Goal: Transaction & Acquisition: Purchase product/service

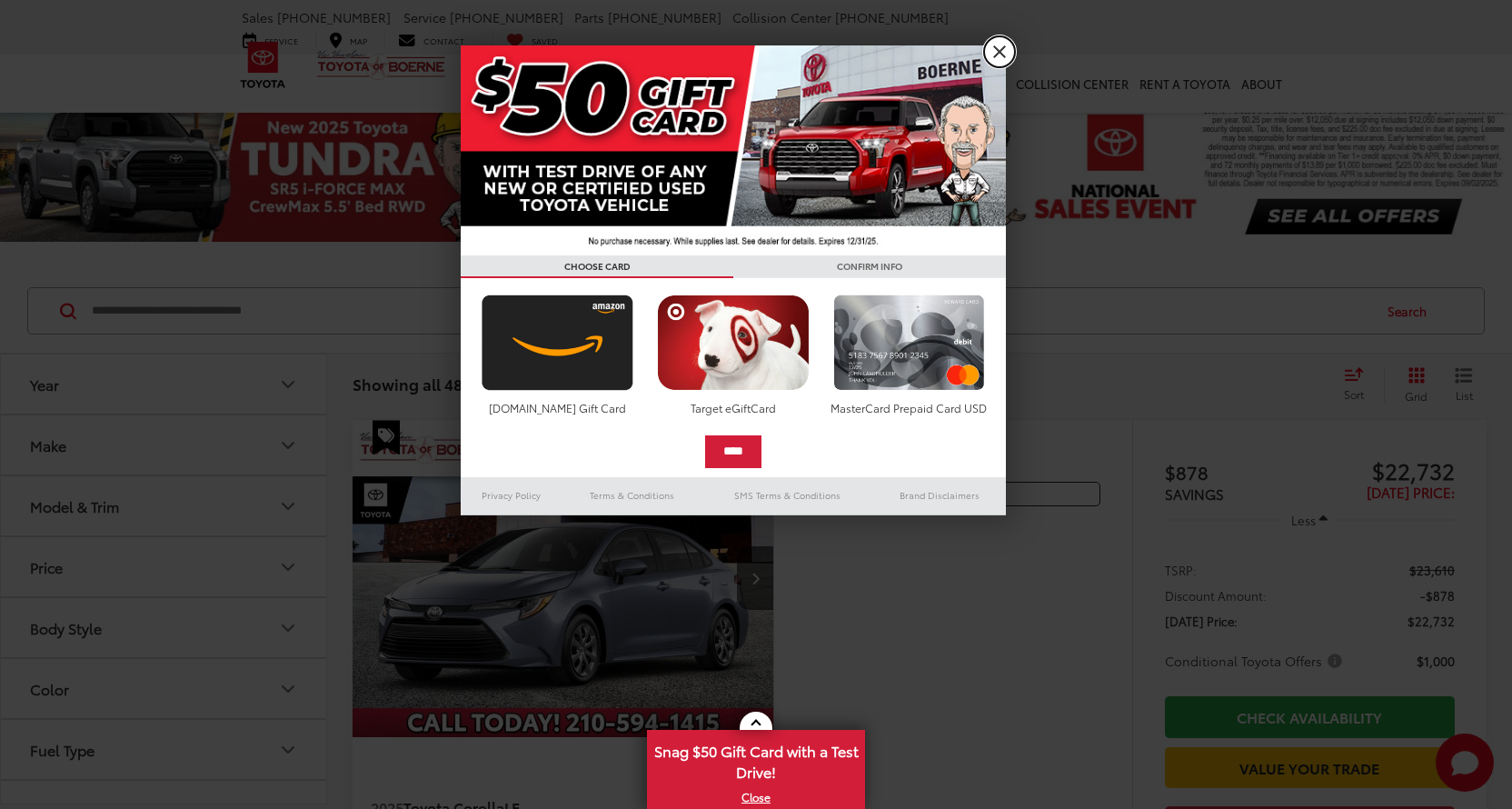
click at [995, 55] on link "X" at bounding box center [999, 52] width 31 height 31
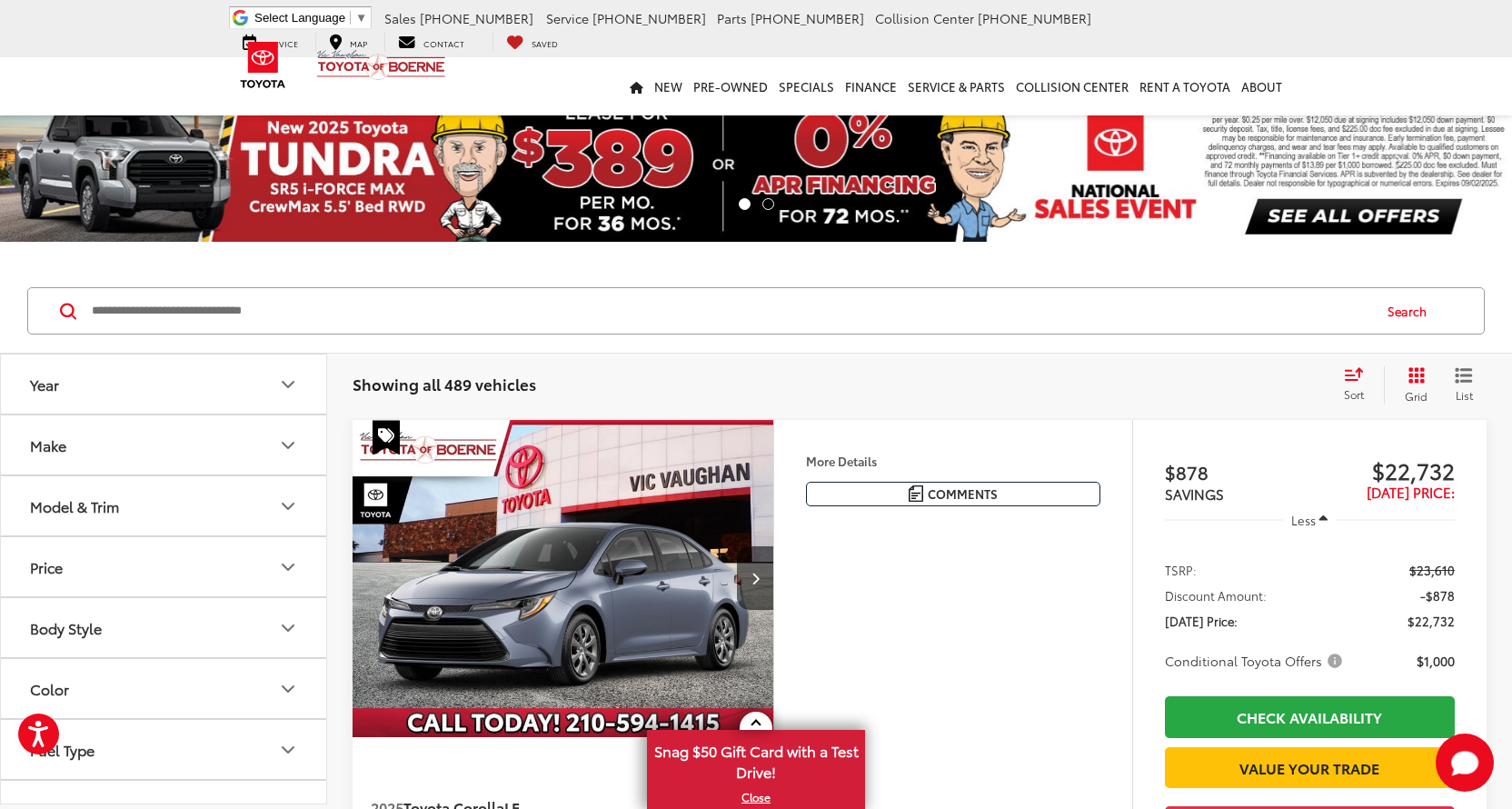
click at [279, 512] on icon "Model & Trim" at bounding box center [288, 506] width 22 height 22
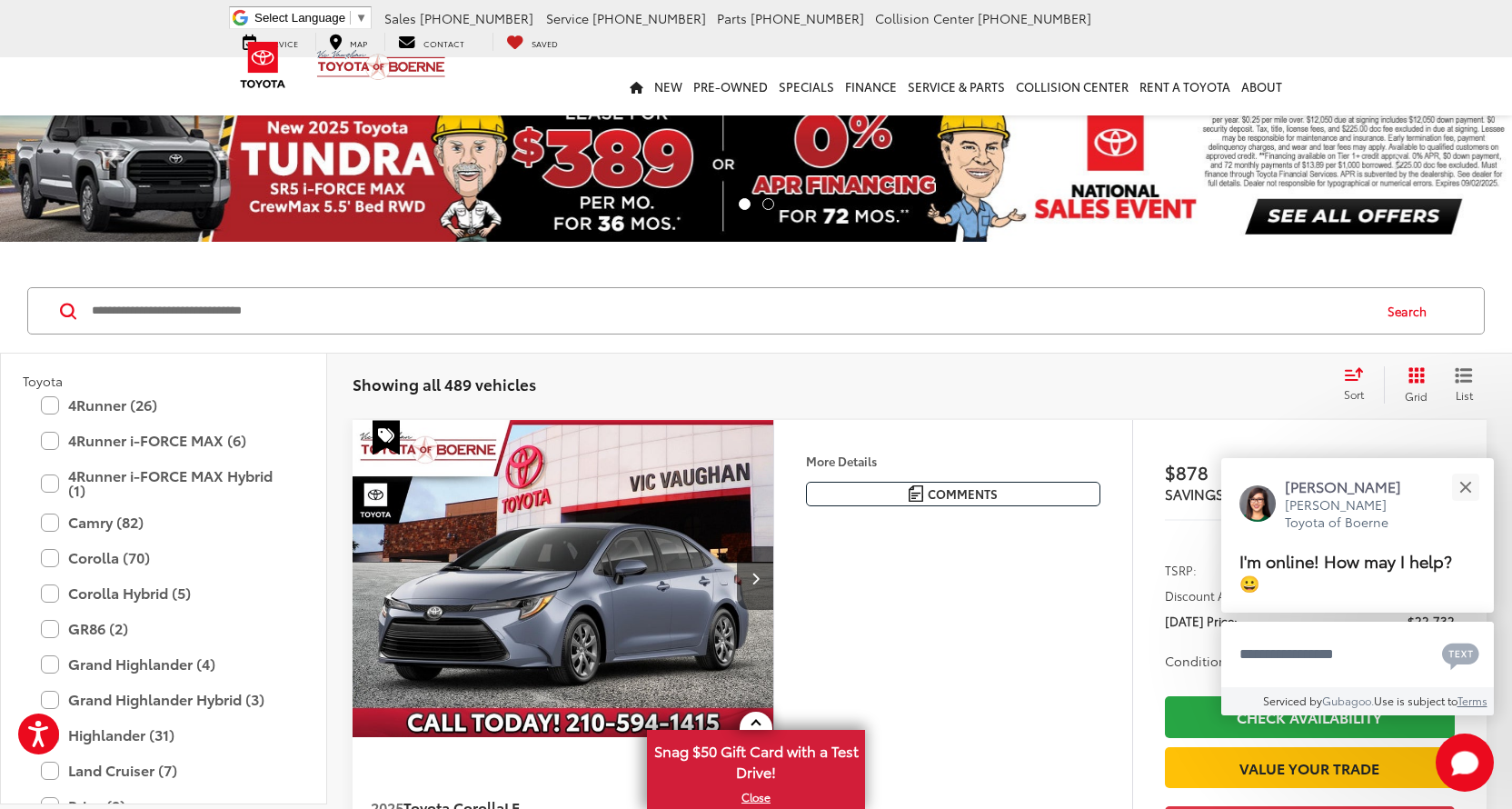
scroll to position [182, 0]
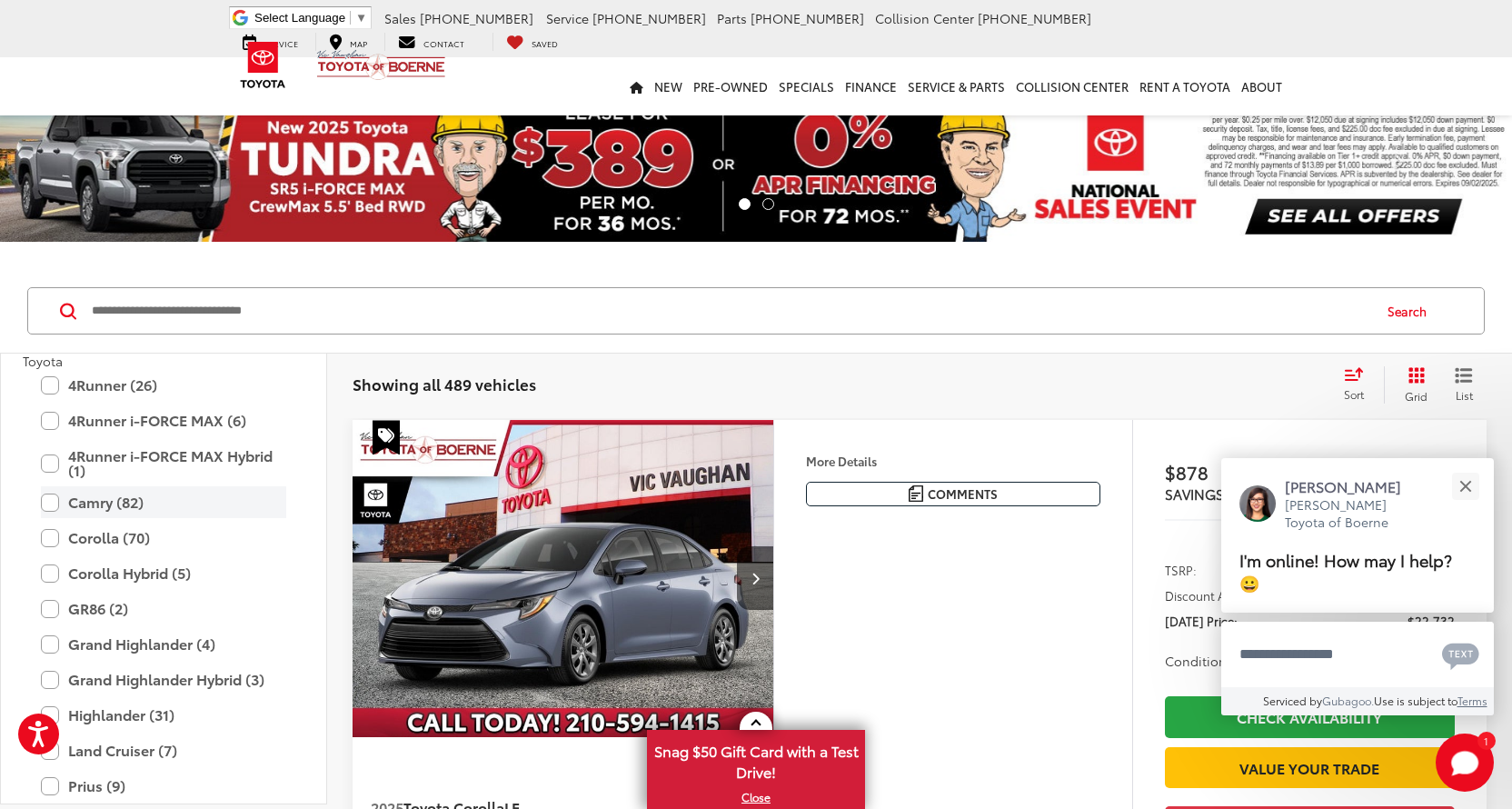
click at [49, 501] on label "Camry (82)" at bounding box center [163, 502] width 245 height 32
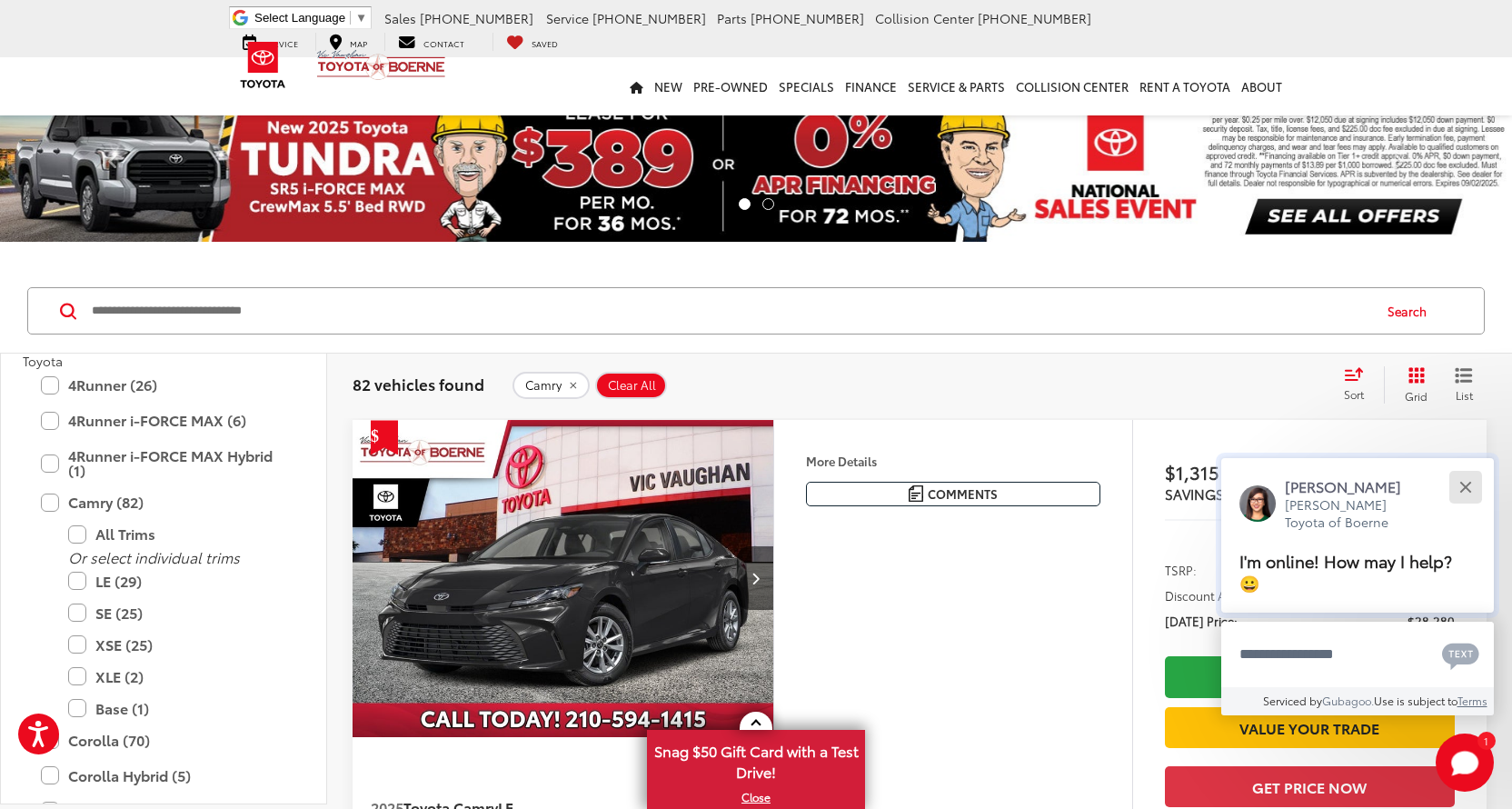
click at [1471, 484] on button "Close" at bounding box center [1464, 486] width 39 height 39
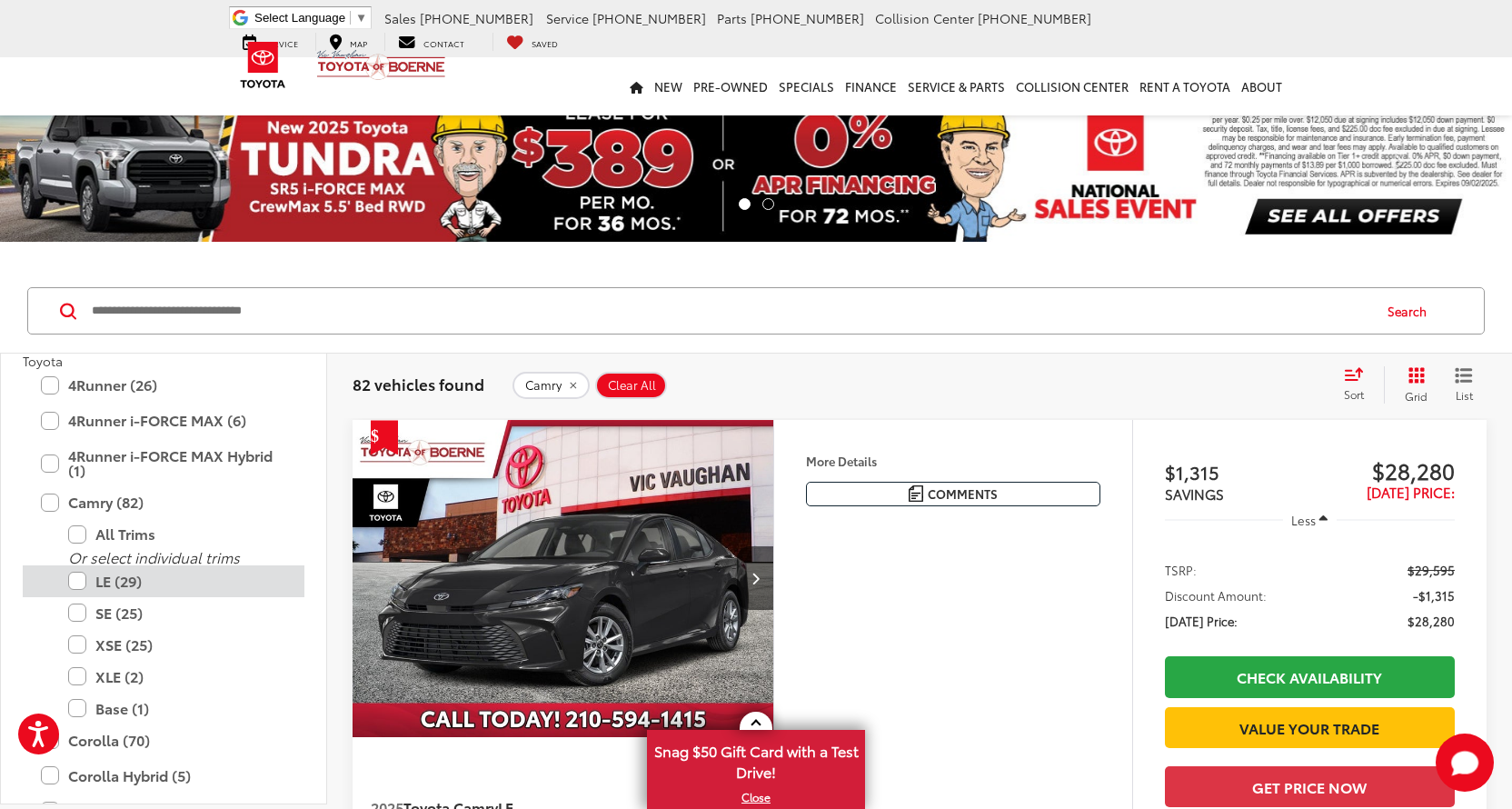
click at [76, 580] on label "LE (29)" at bounding box center [178, 581] width 219 height 32
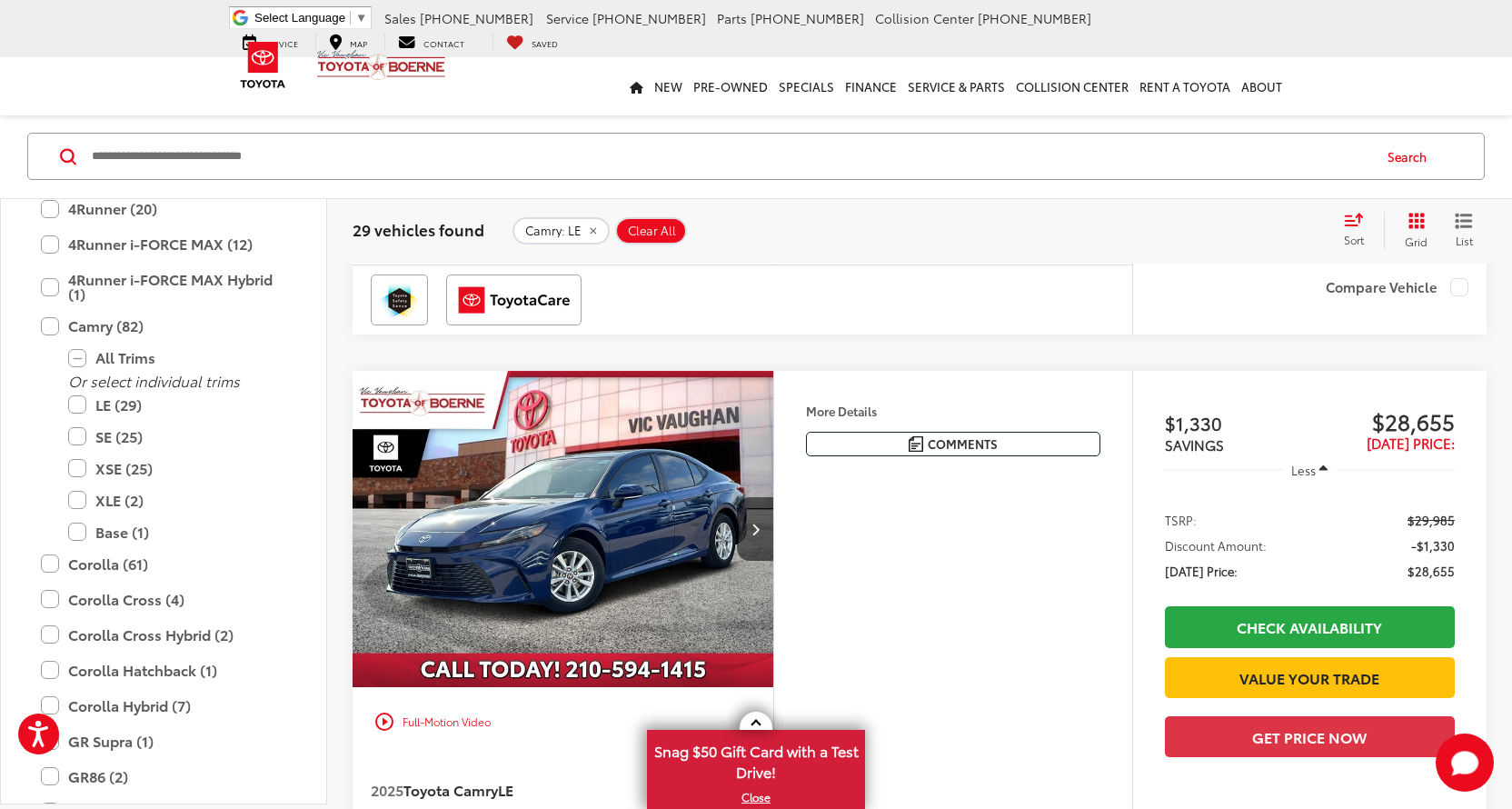
scroll to position [2091, 0]
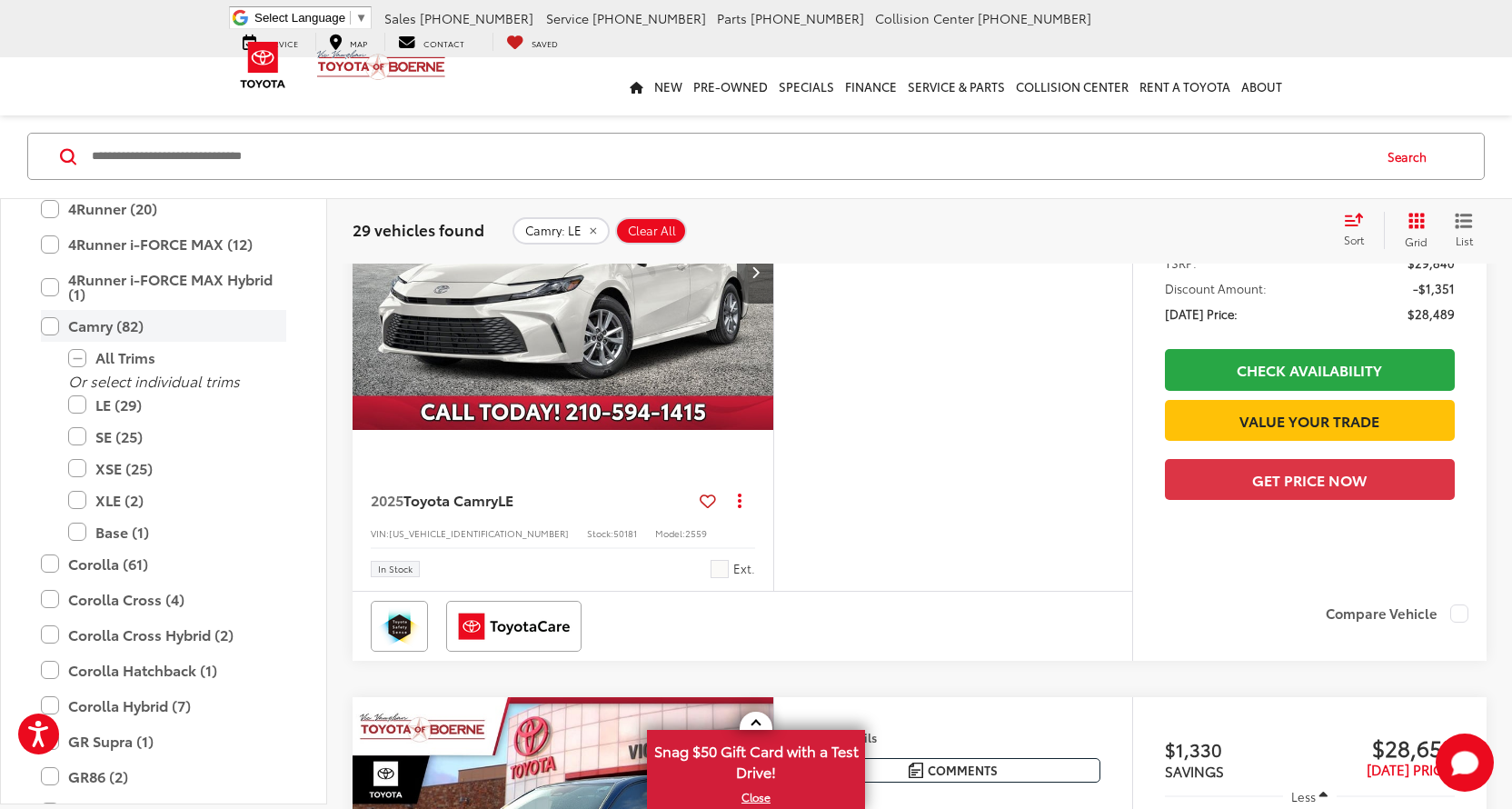
click at [52, 329] on label "Camry (82)" at bounding box center [163, 326] width 245 height 32
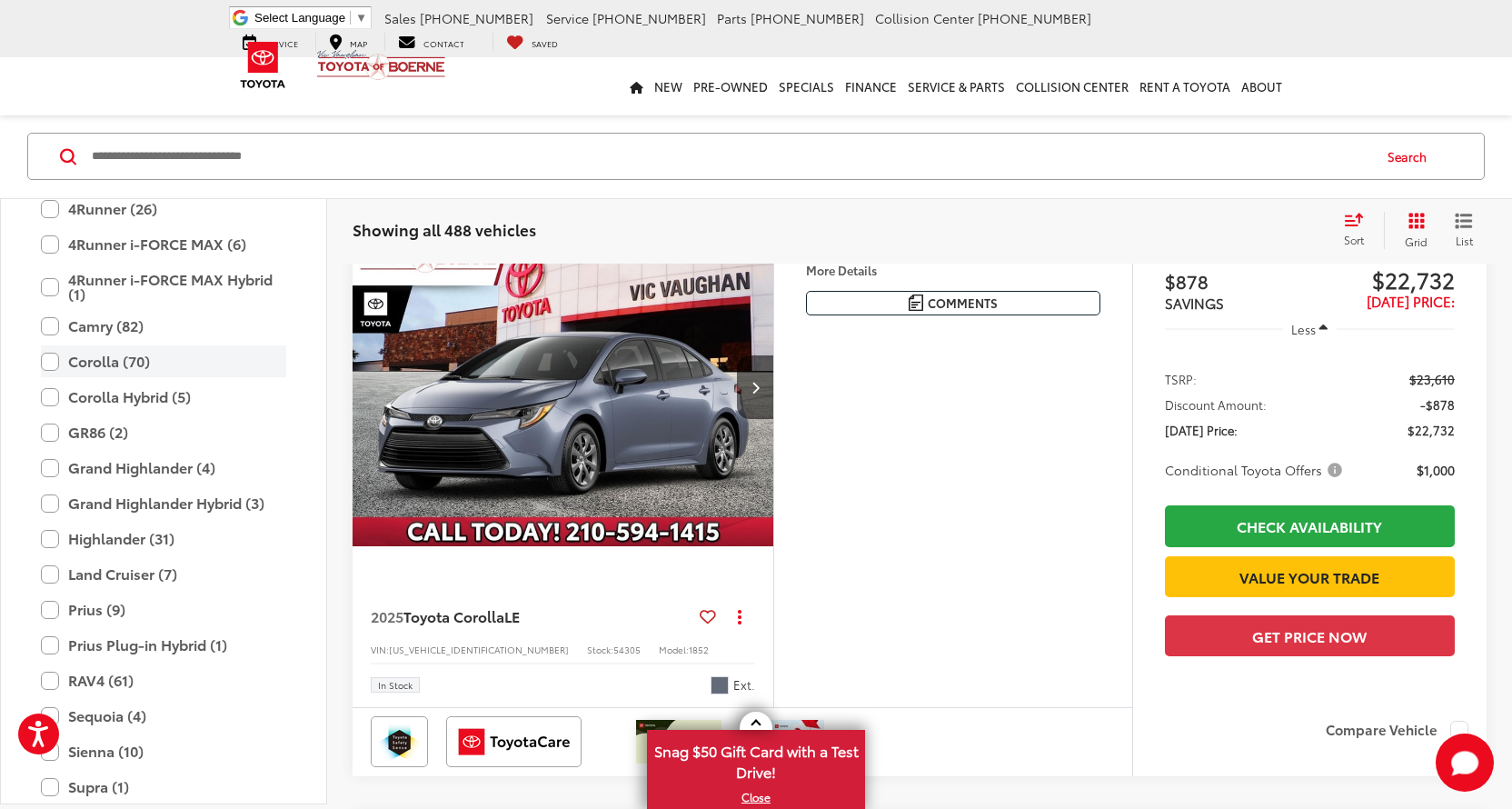
scroll to position [154, 0]
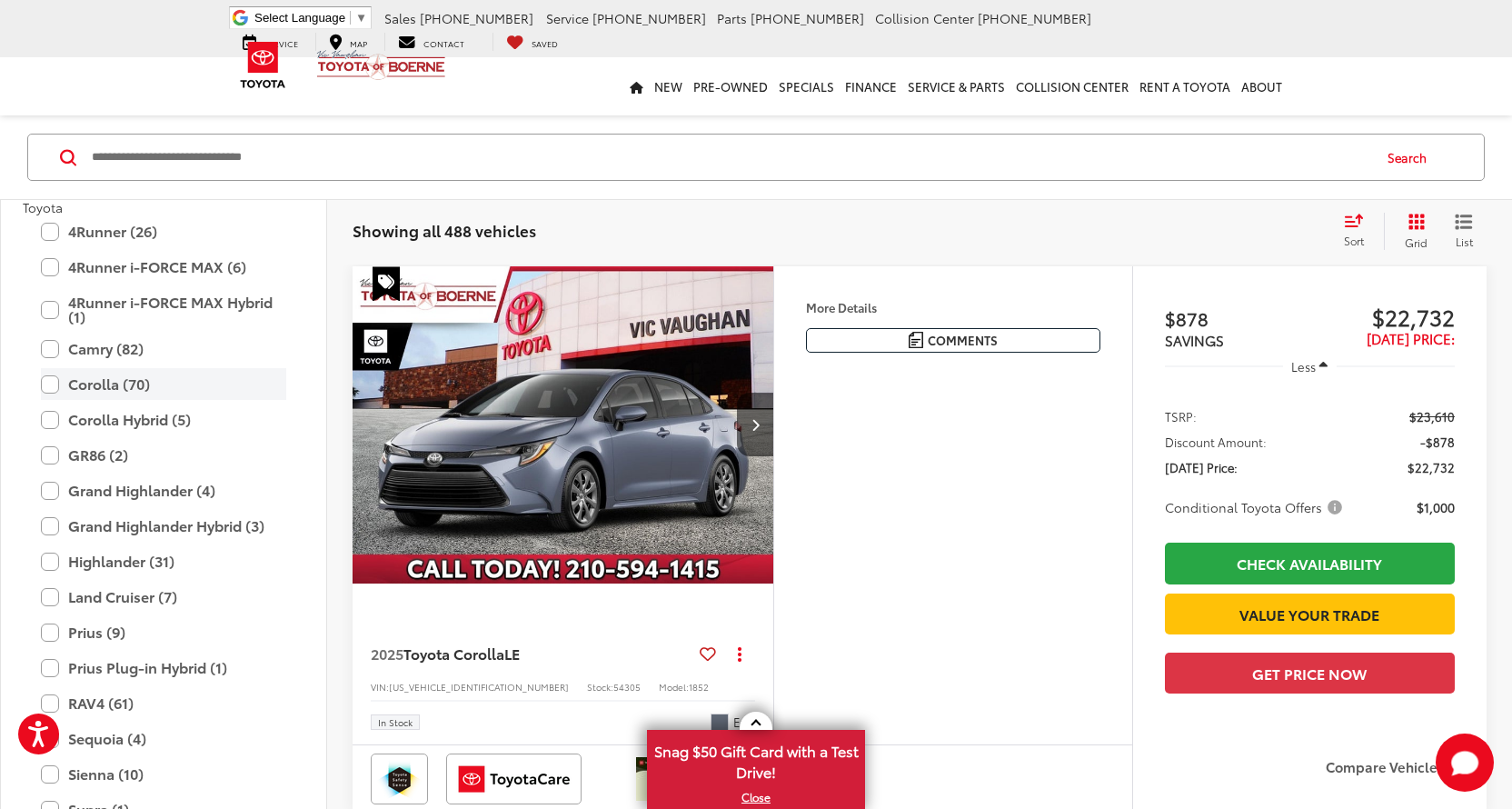
click at [51, 381] on label "Corolla (70)" at bounding box center [163, 384] width 245 height 32
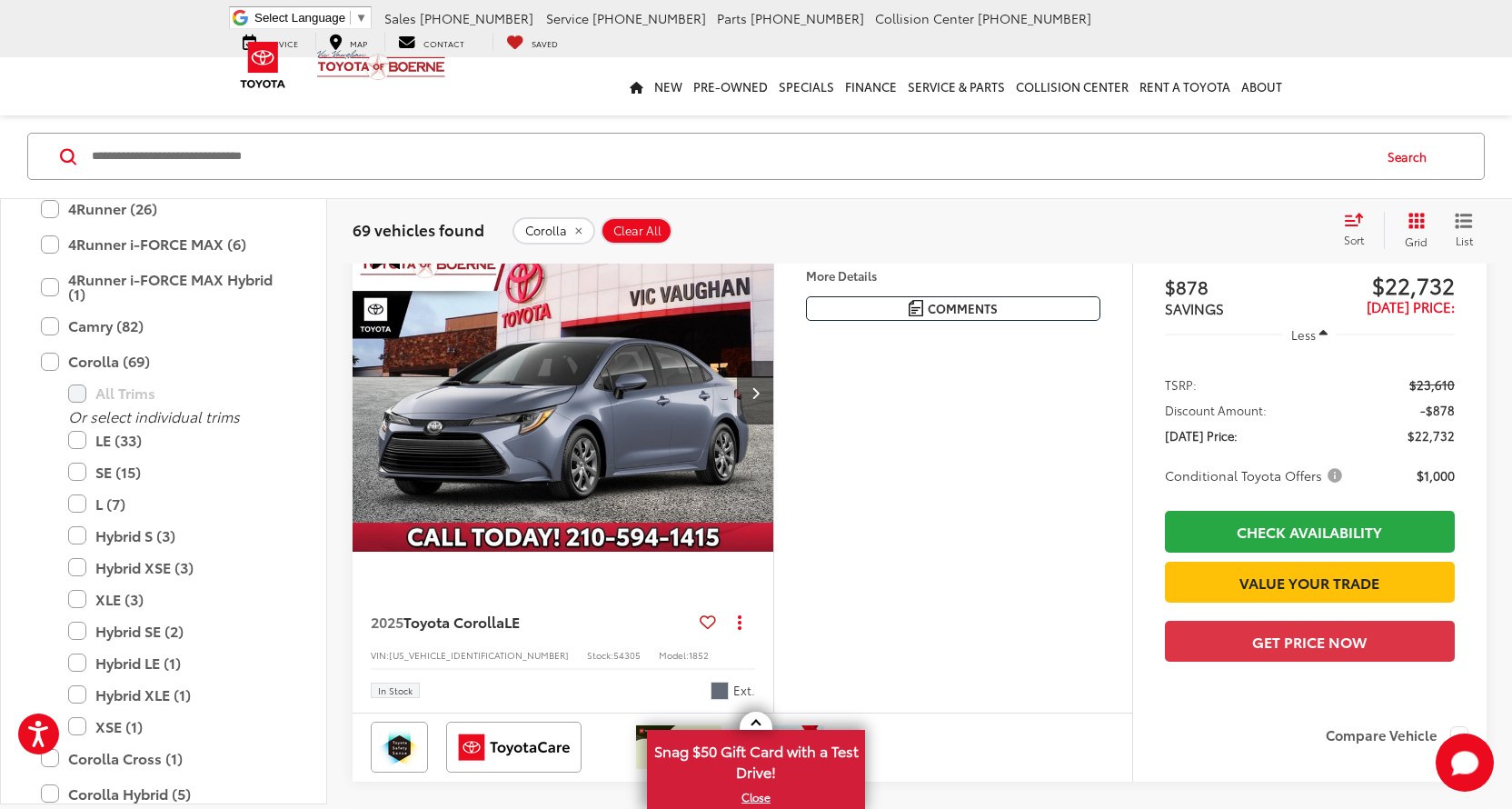
scroll to position [154, 0]
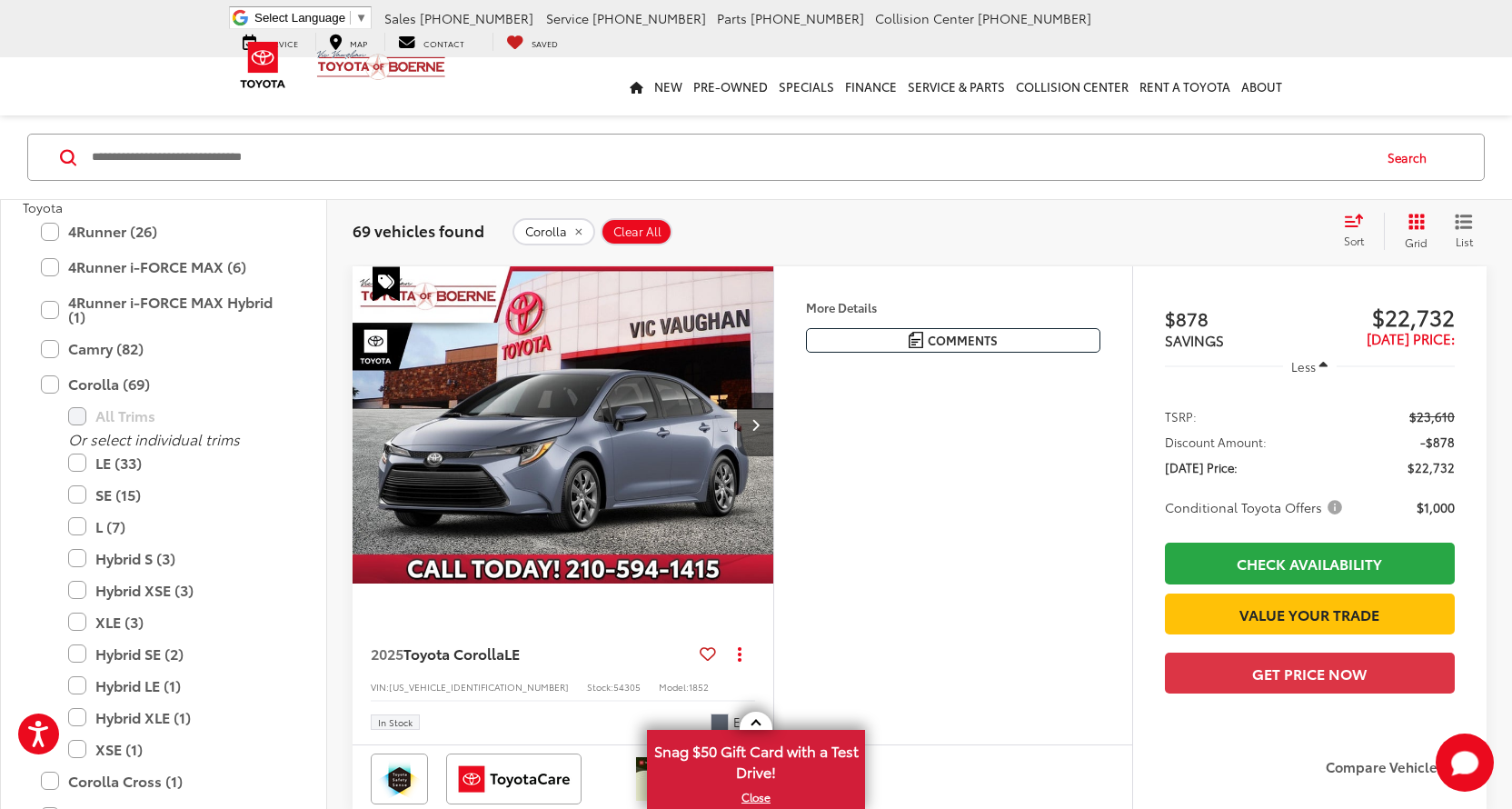
click at [587, 535] on img "2025 Toyota Corolla LE 0" at bounding box center [563, 425] width 423 height 318
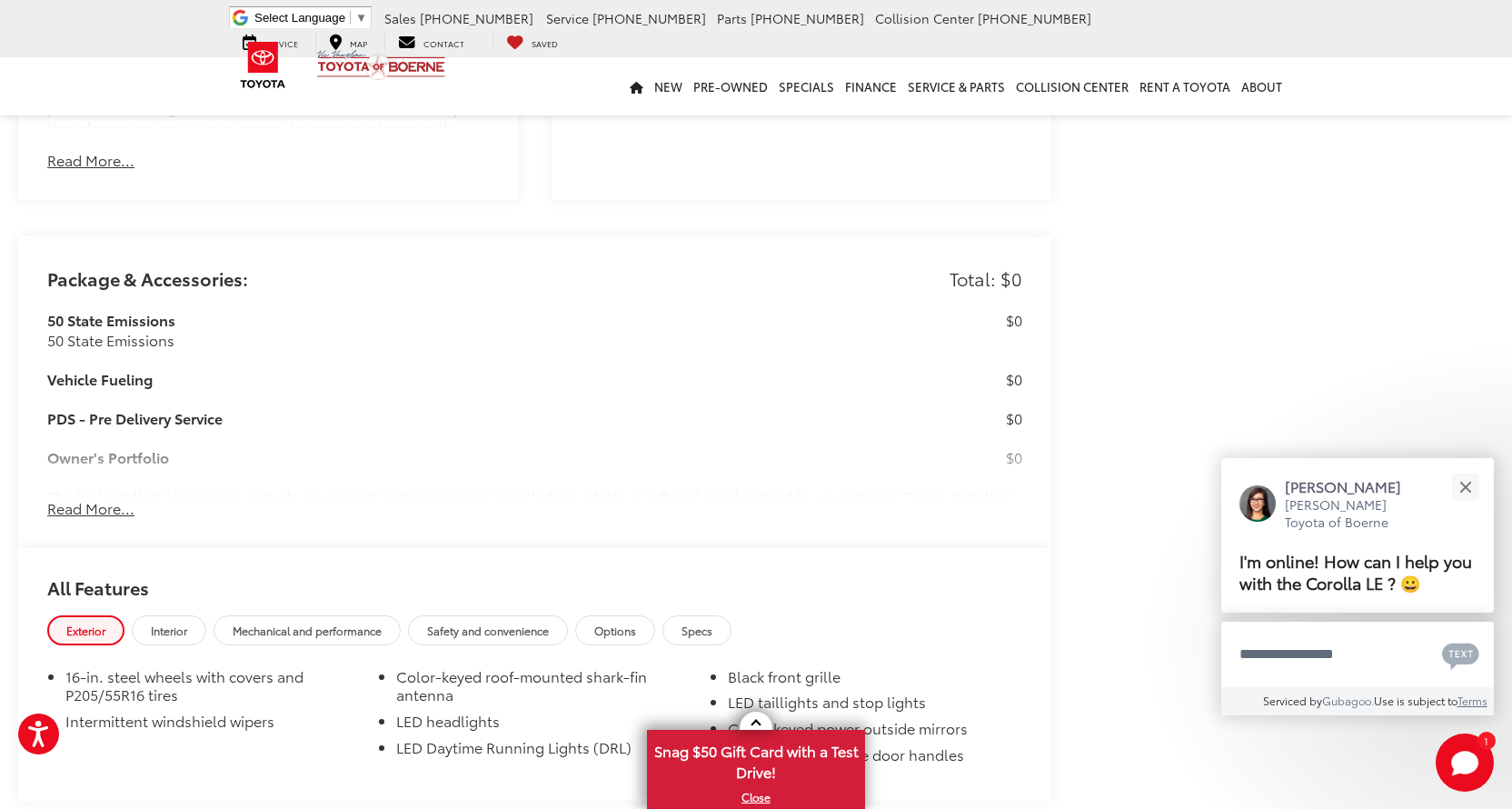
scroll to position [1632, 0]
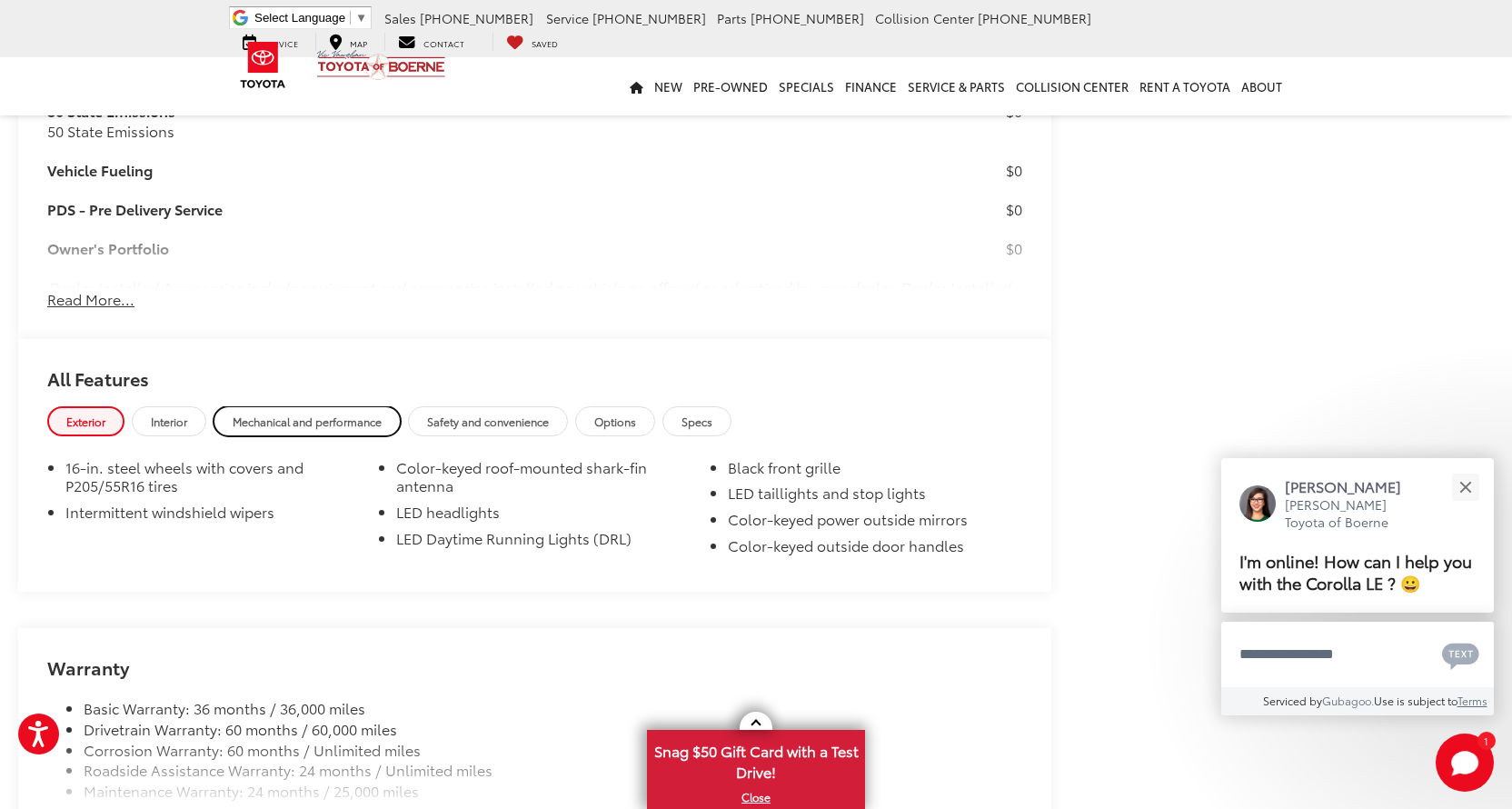
click at [379, 413] on span "Mechanical and performance" at bounding box center [307, 421] width 149 height 16
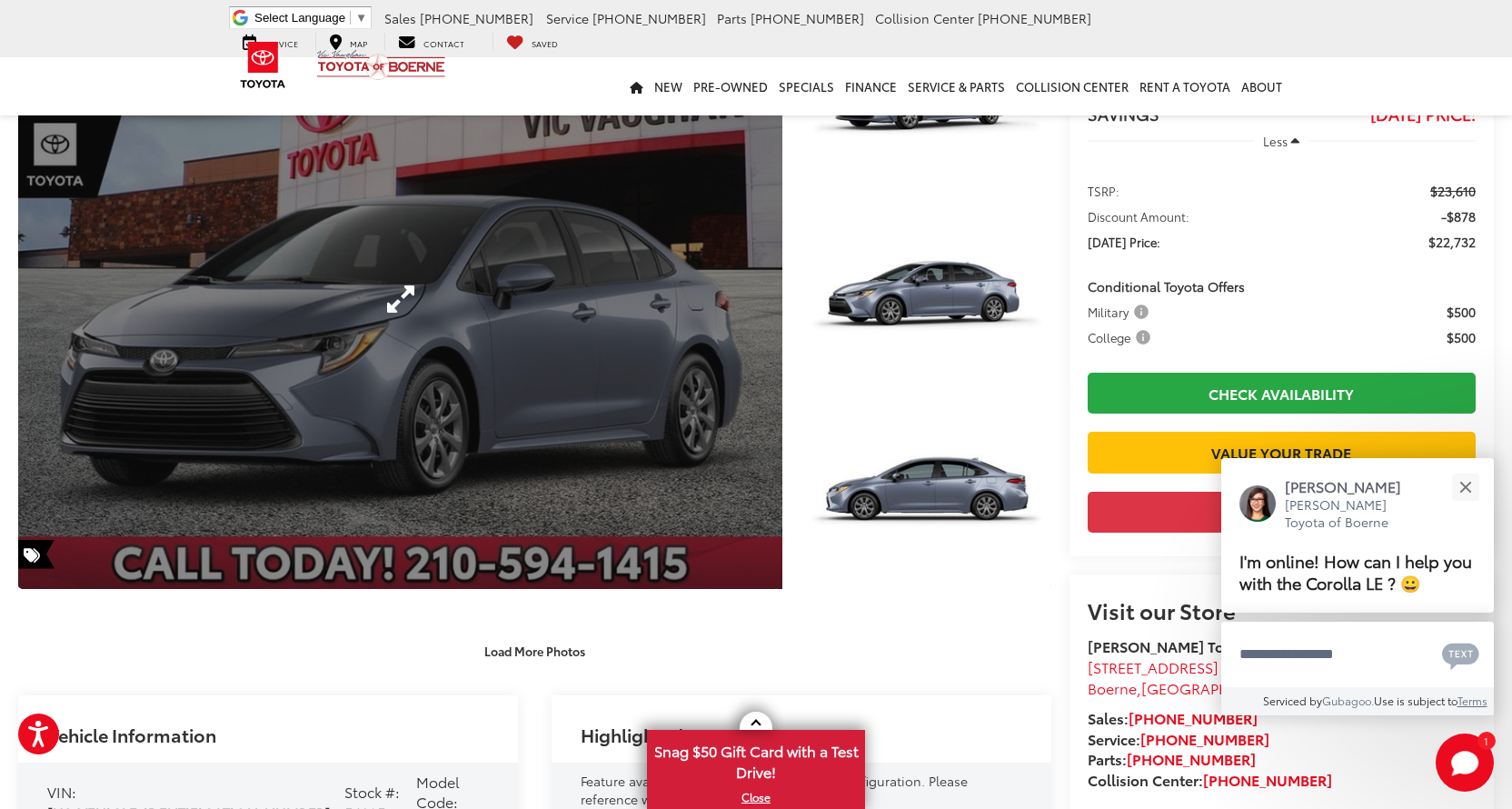
scroll to position [0, 0]
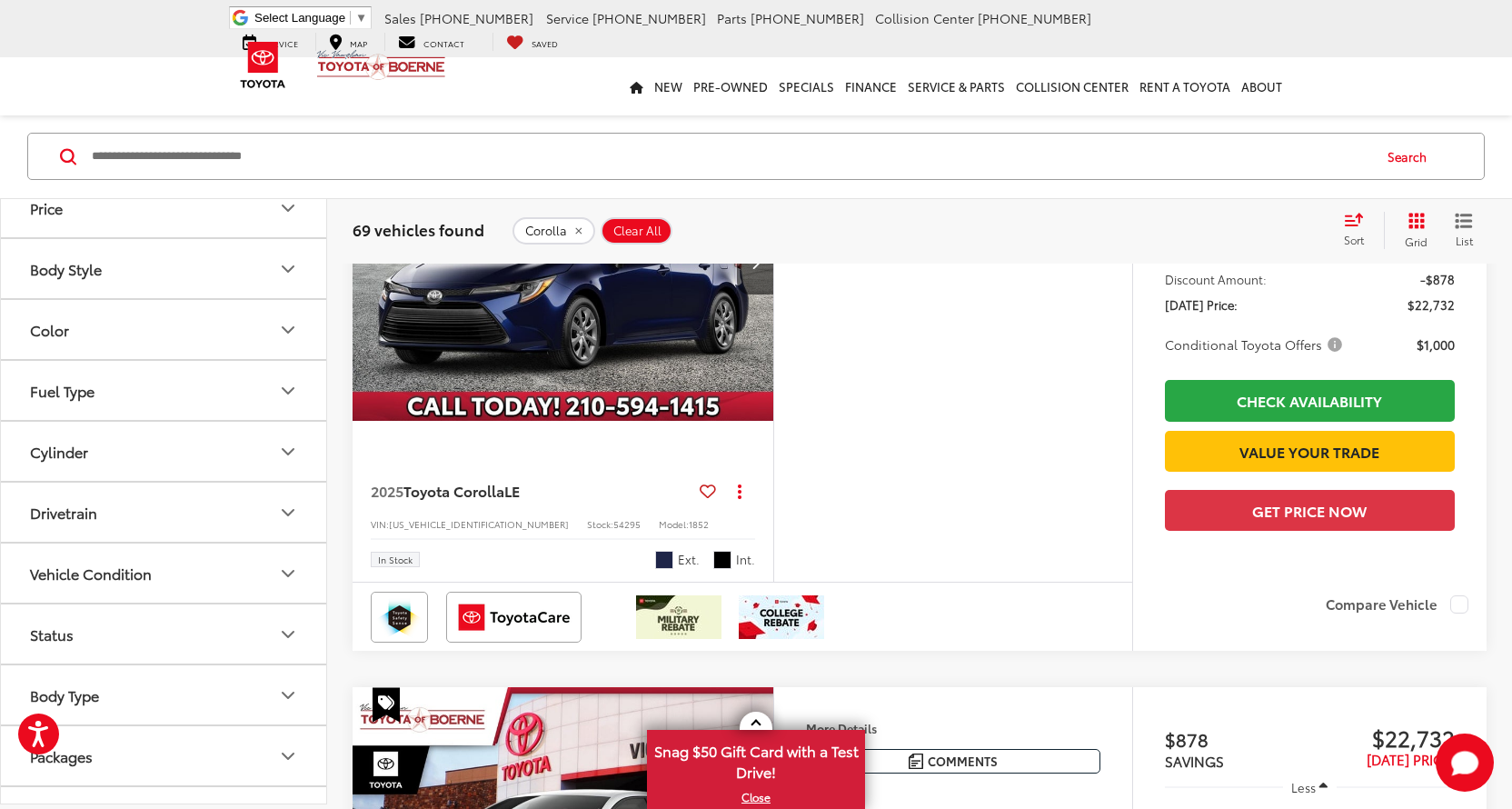
scroll to position [972, 0]
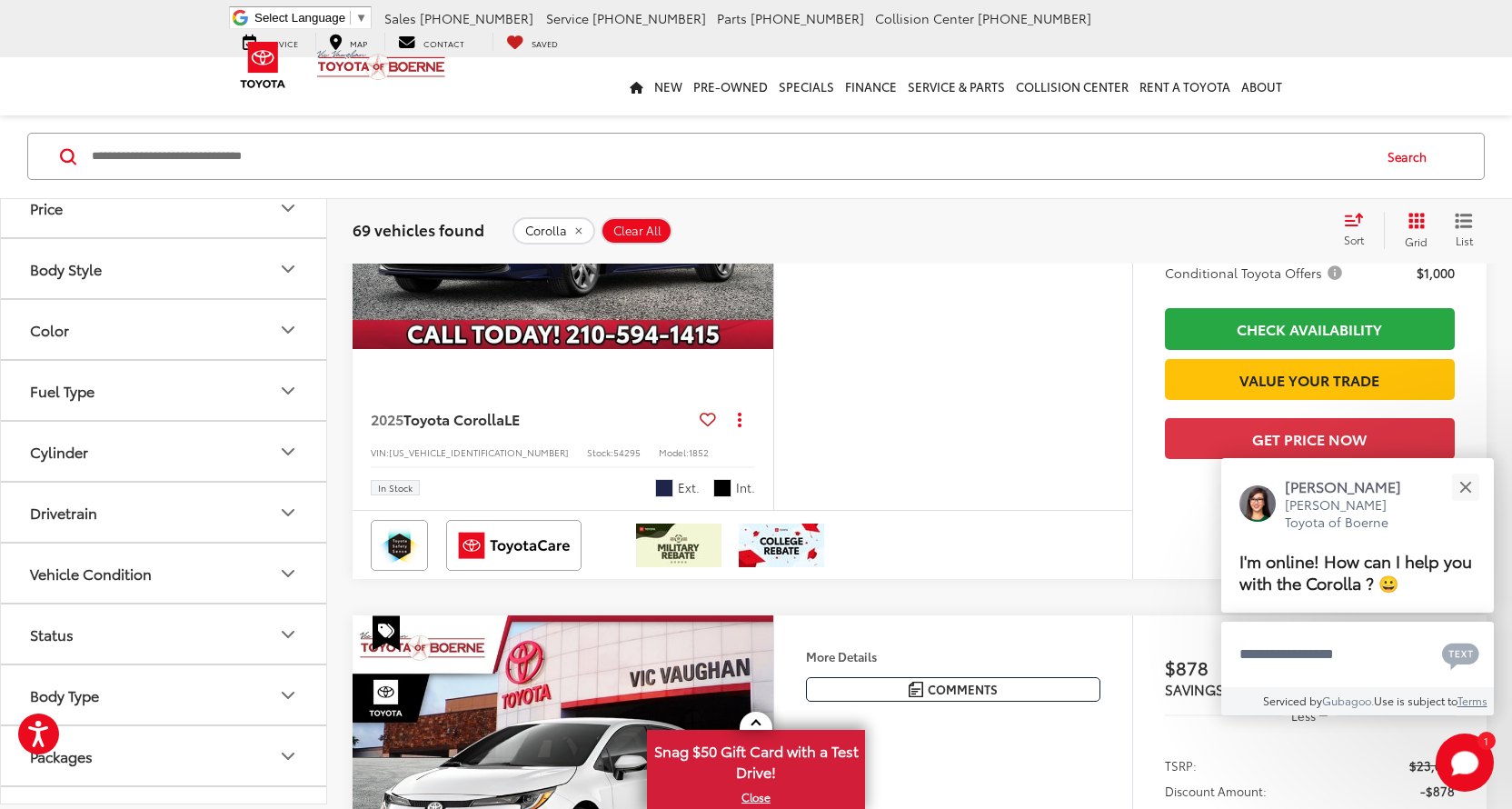
click at [285, 271] on icon "Body Style" at bounding box center [288, 269] width 22 height 22
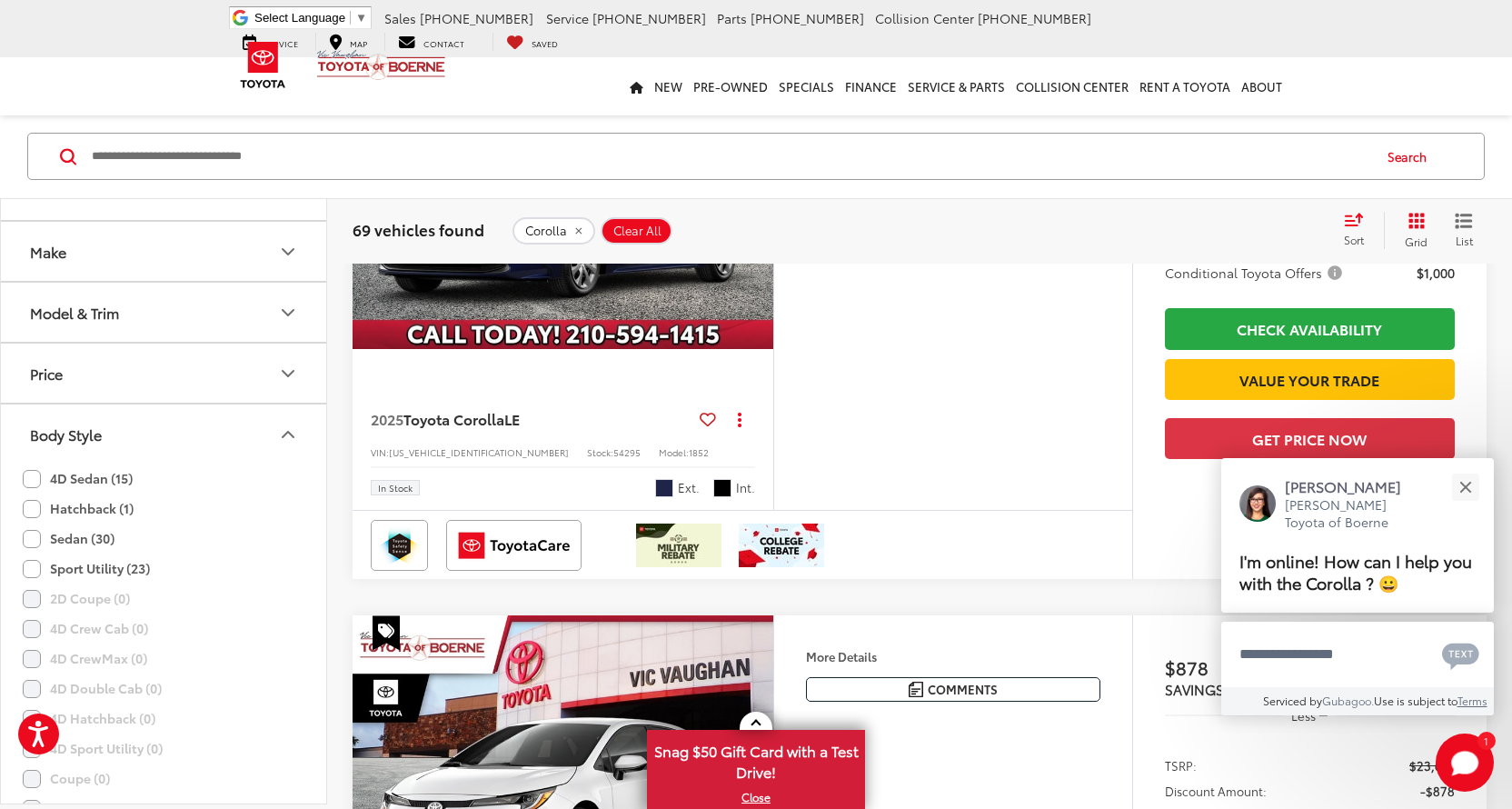
scroll to position [0, 0]
click at [276, 324] on button "Model & Trim" at bounding box center [164, 329] width 327 height 59
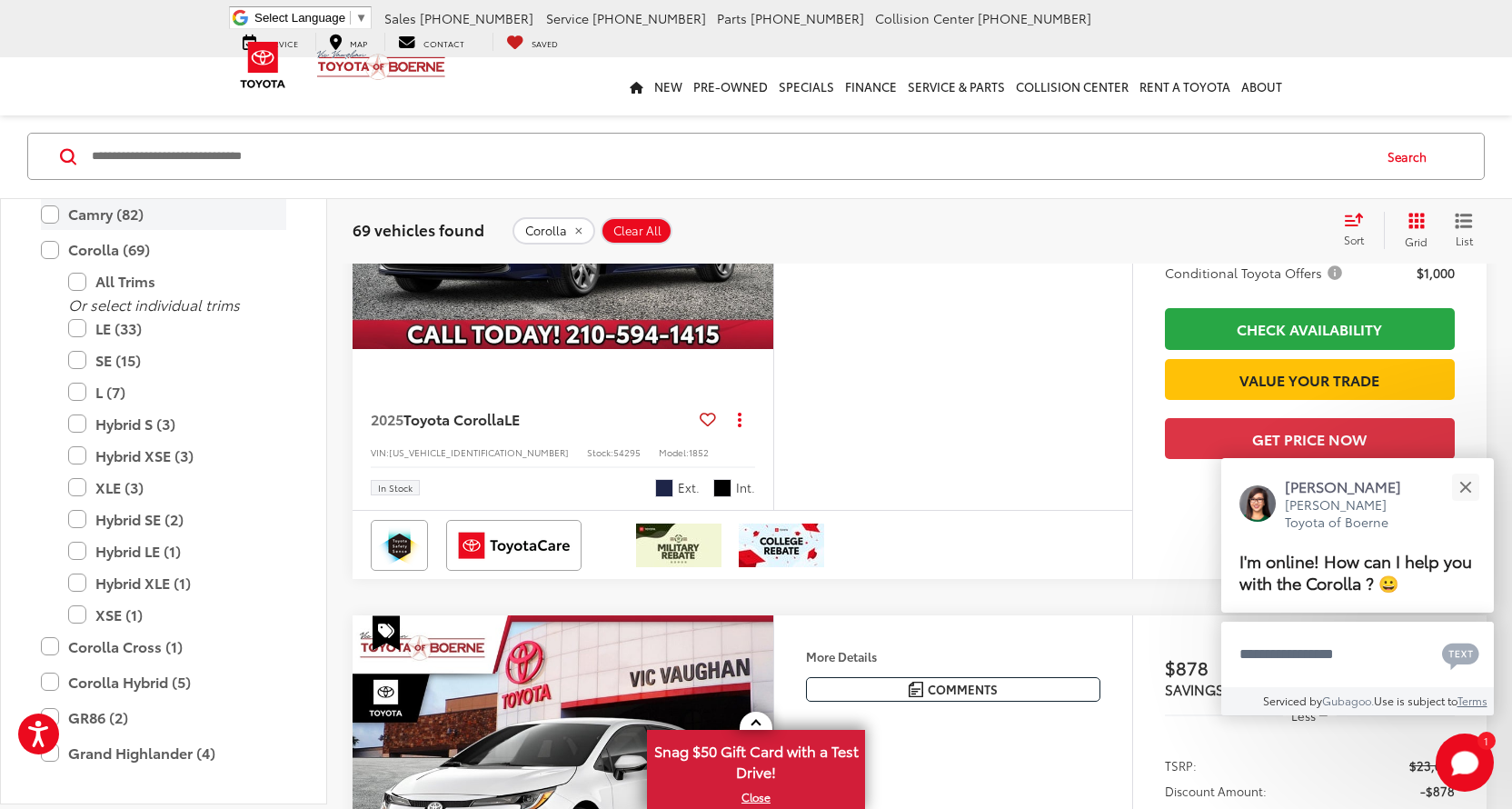
scroll to position [171, 0]
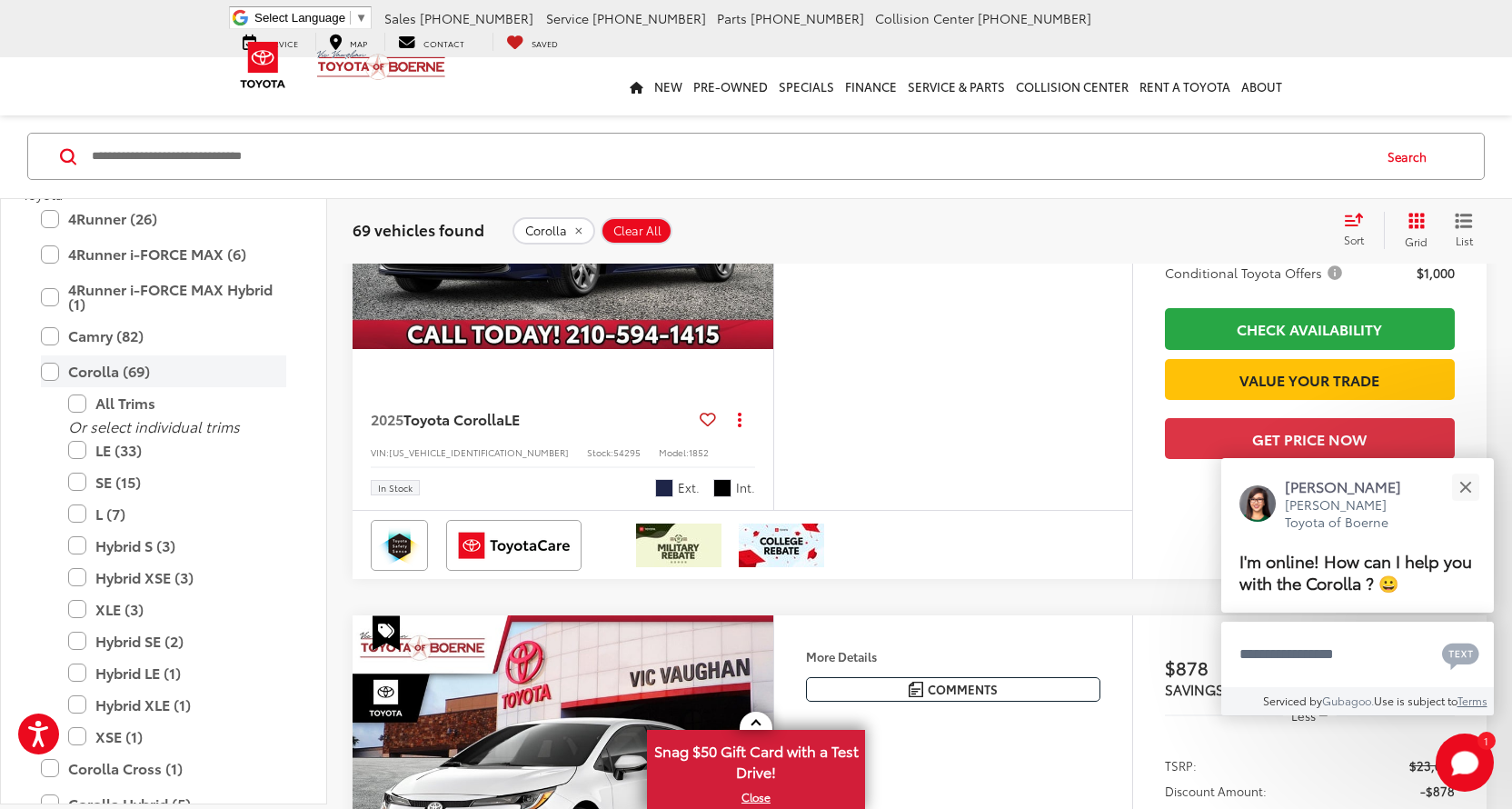
click at [47, 370] on label "Corolla (69)" at bounding box center [163, 373] width 245 height 32
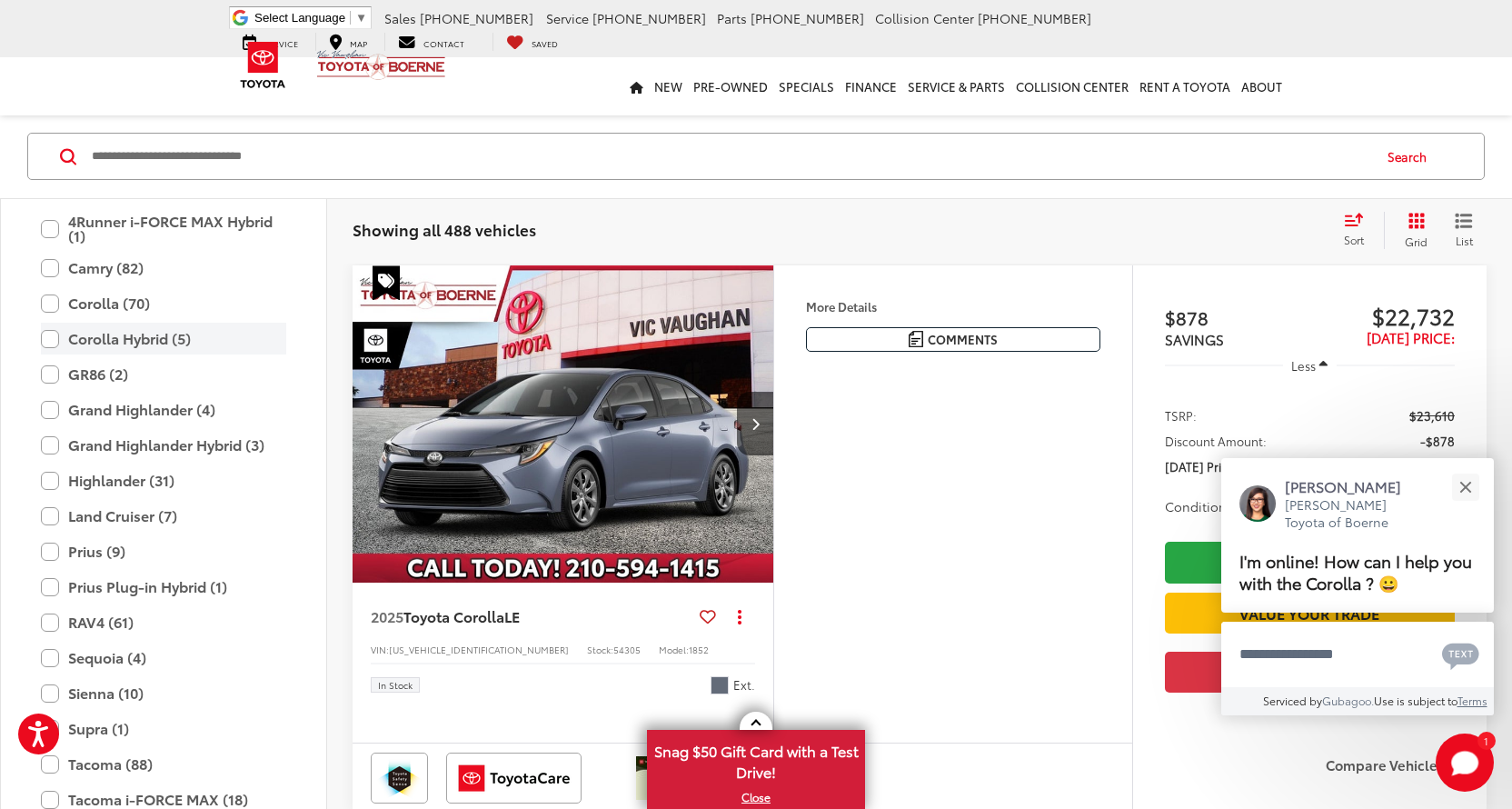
scroll to position [154, 0]
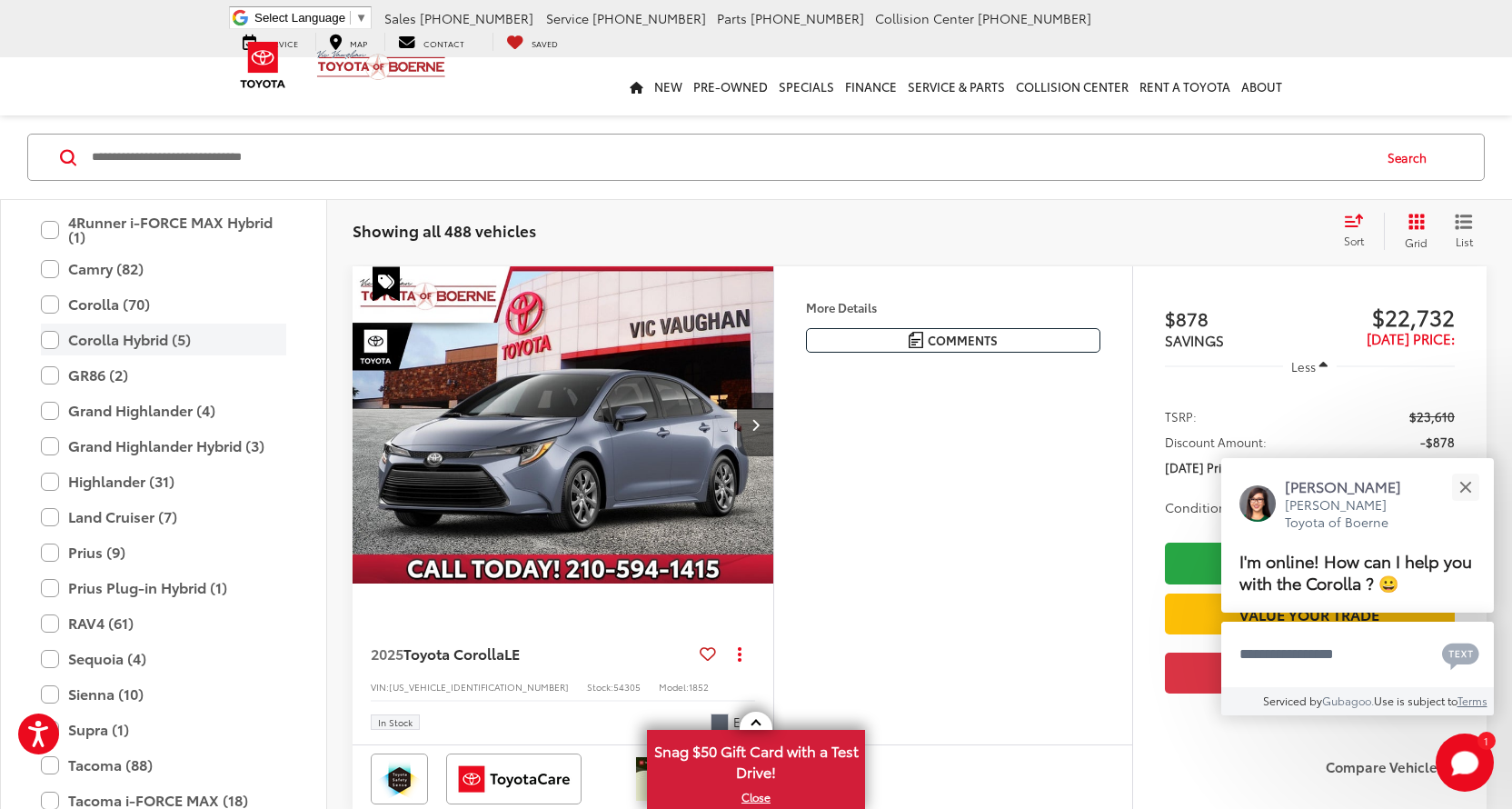
click at [42, 339] on label "Corolla Hybrid (5)" at bounding box center [163, 340] width 245 height 32
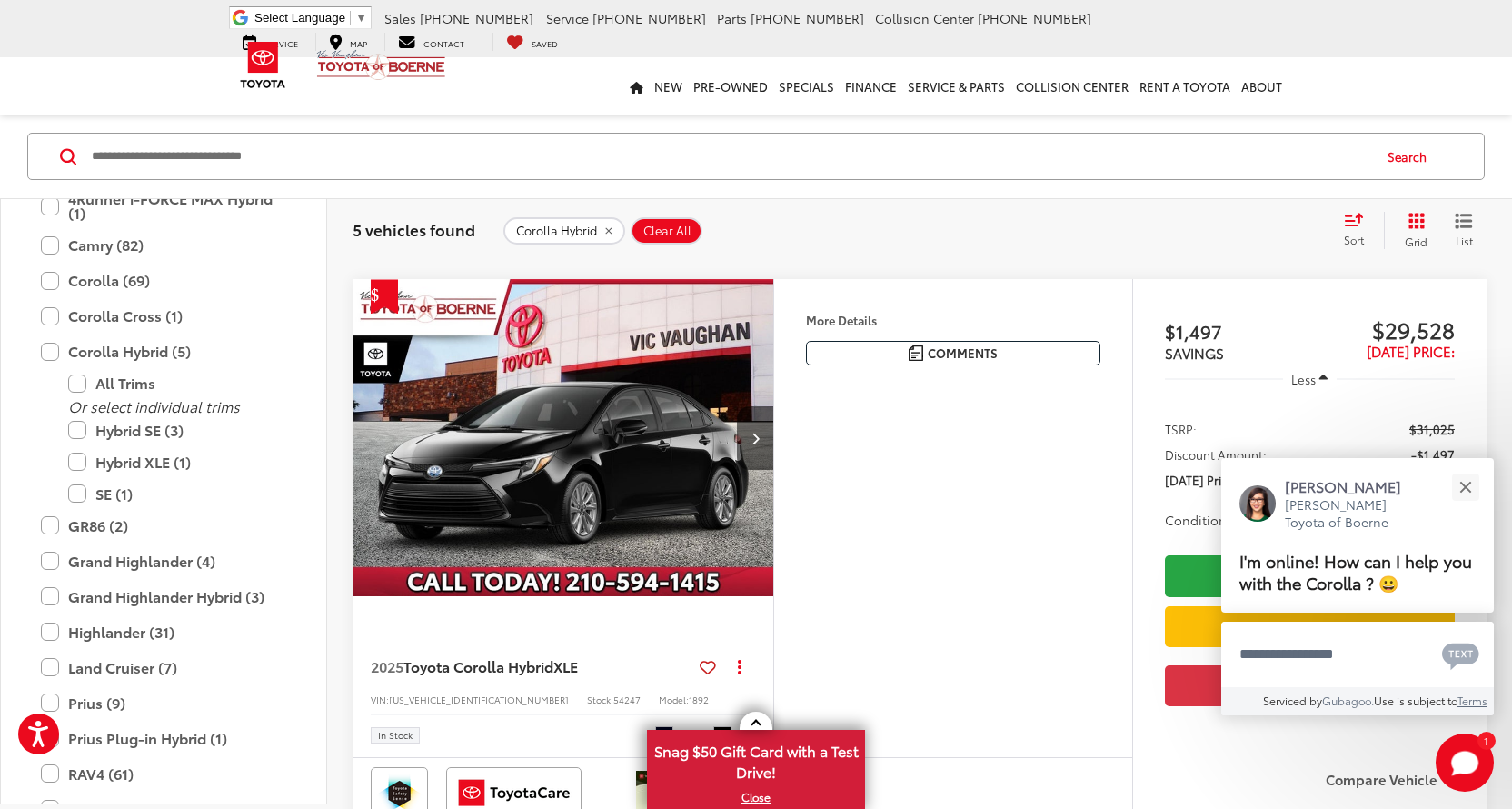
scroll to position [1608, 0]
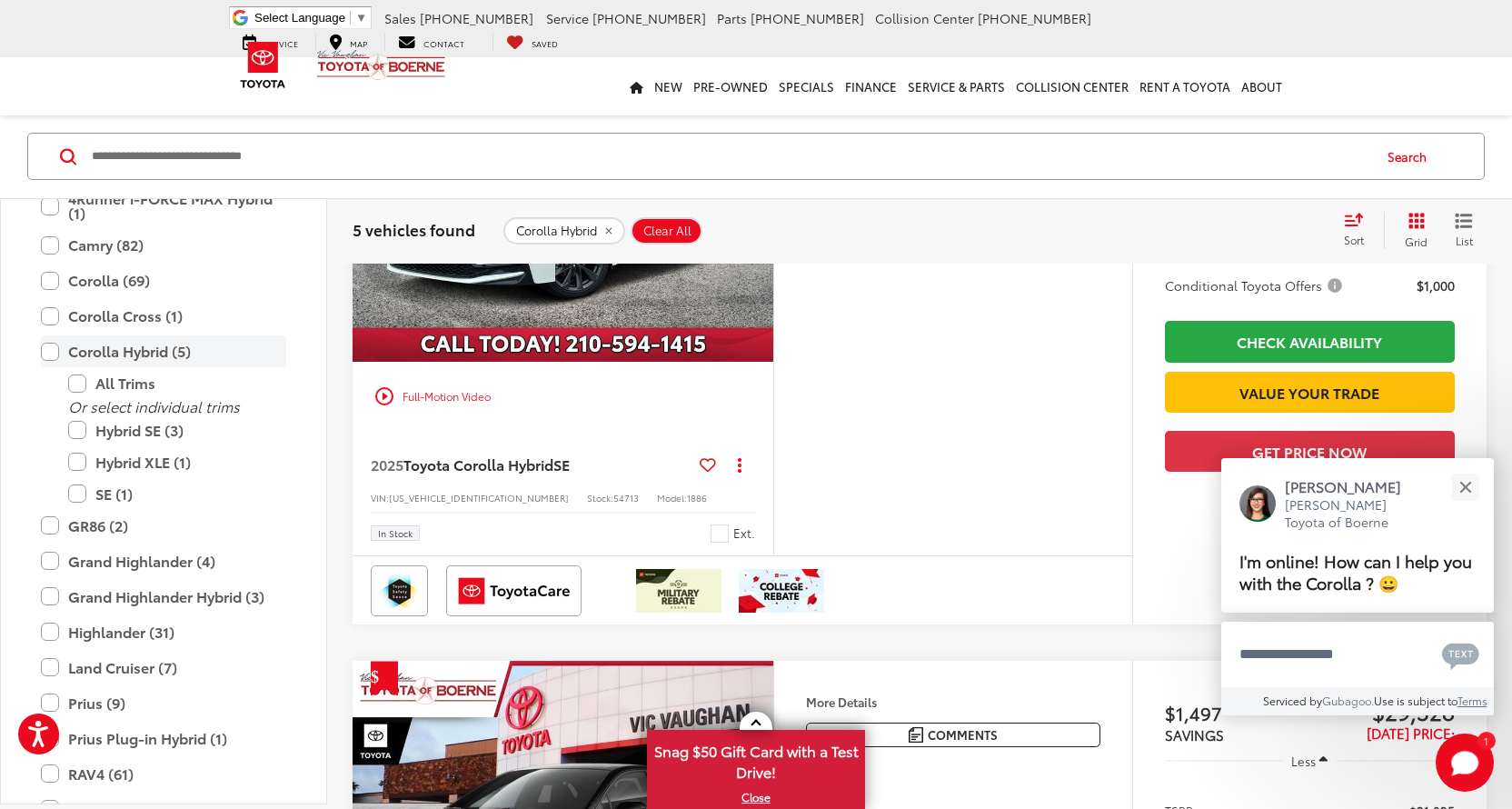
click at [42, 350] on label "Corolla Hybrid (5)" at bounding box center [163, 352] width 245 height 32
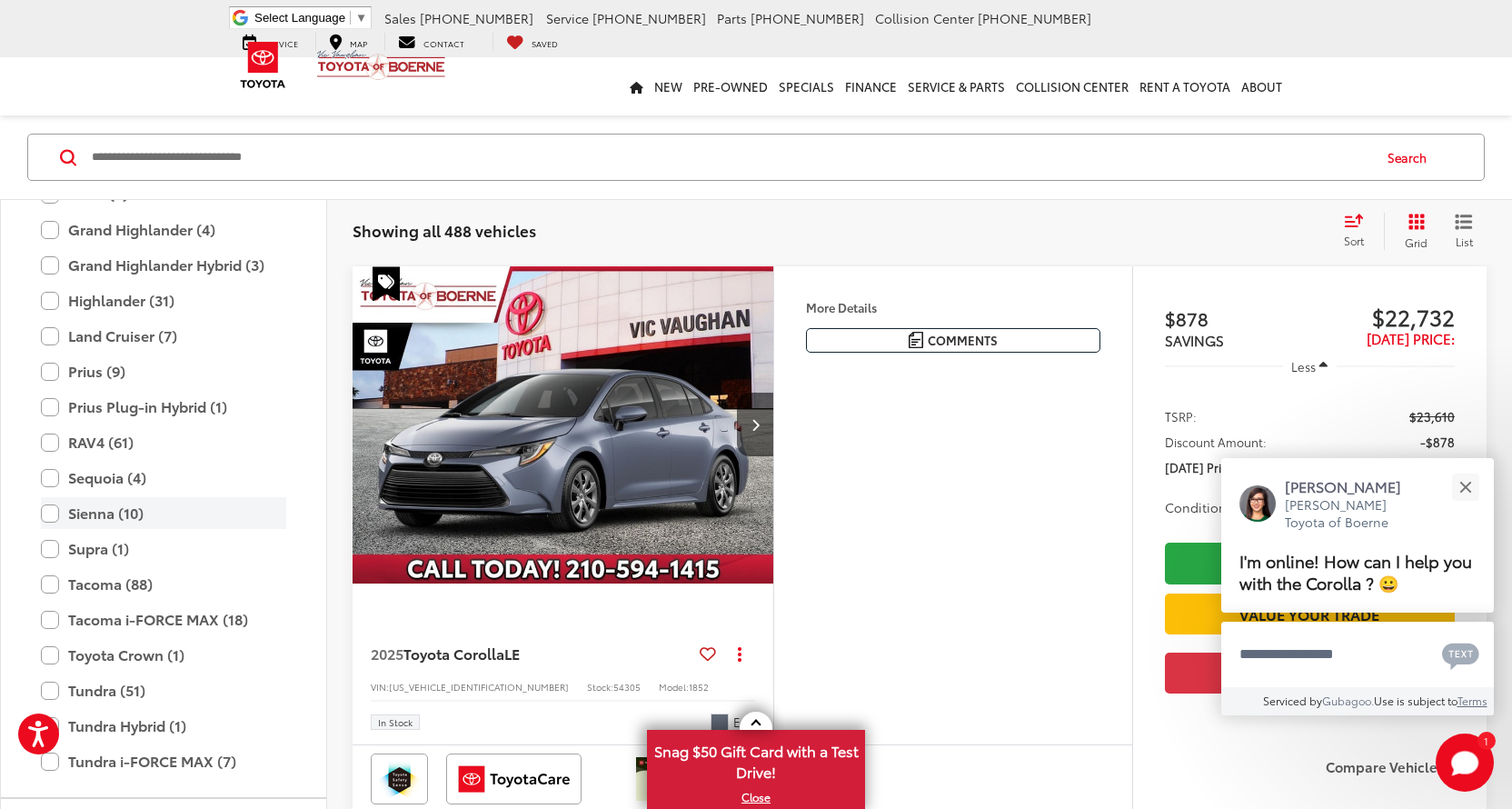
scroll to position [432, 0]
click at [50, 440] on label "RAV4 (61)" at bounding box center [163, 441] width 245 height 32
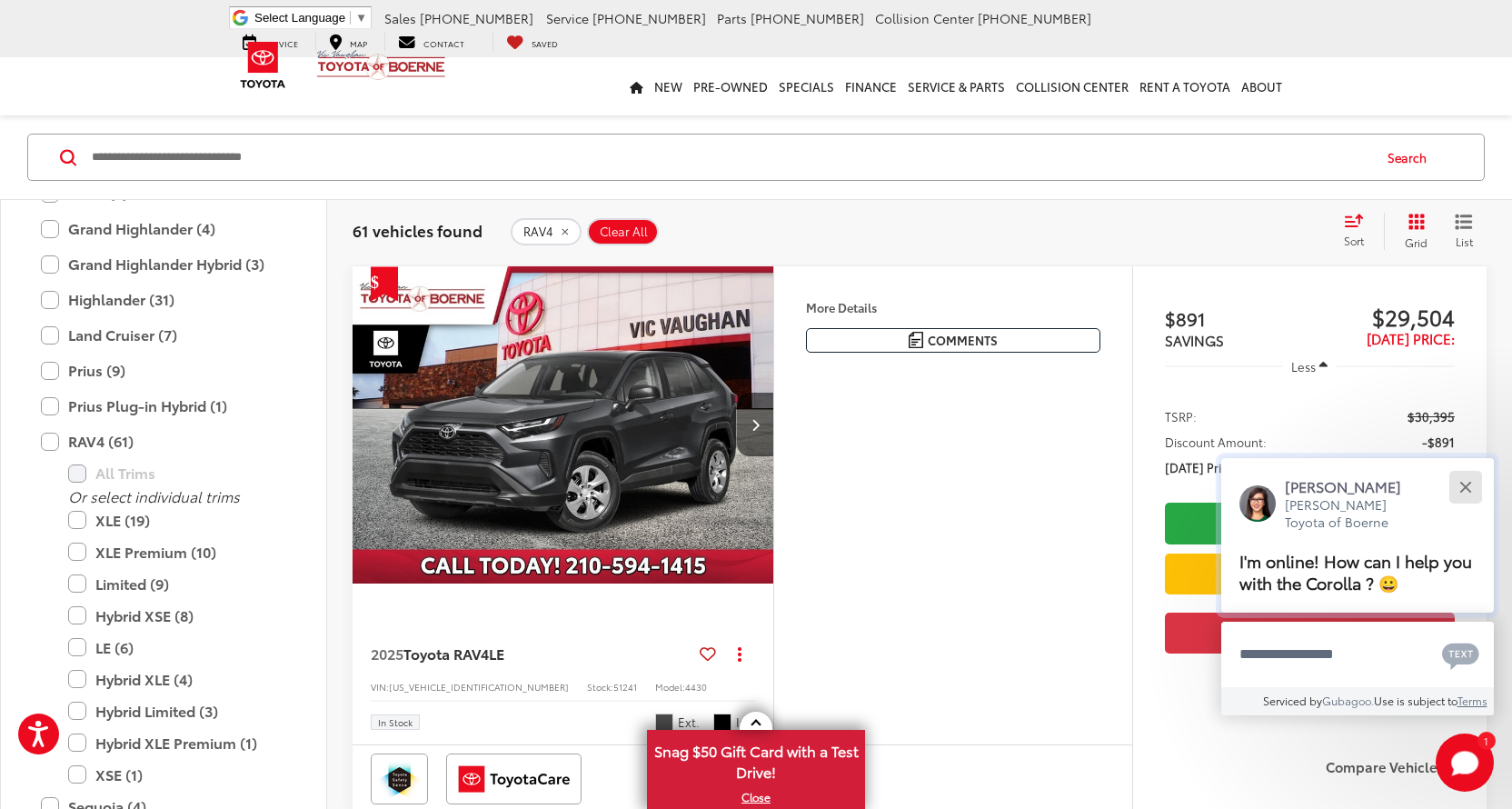
click at [1466, 481] on button "Close" at bounding box center [1464, 486] width 39 height 39
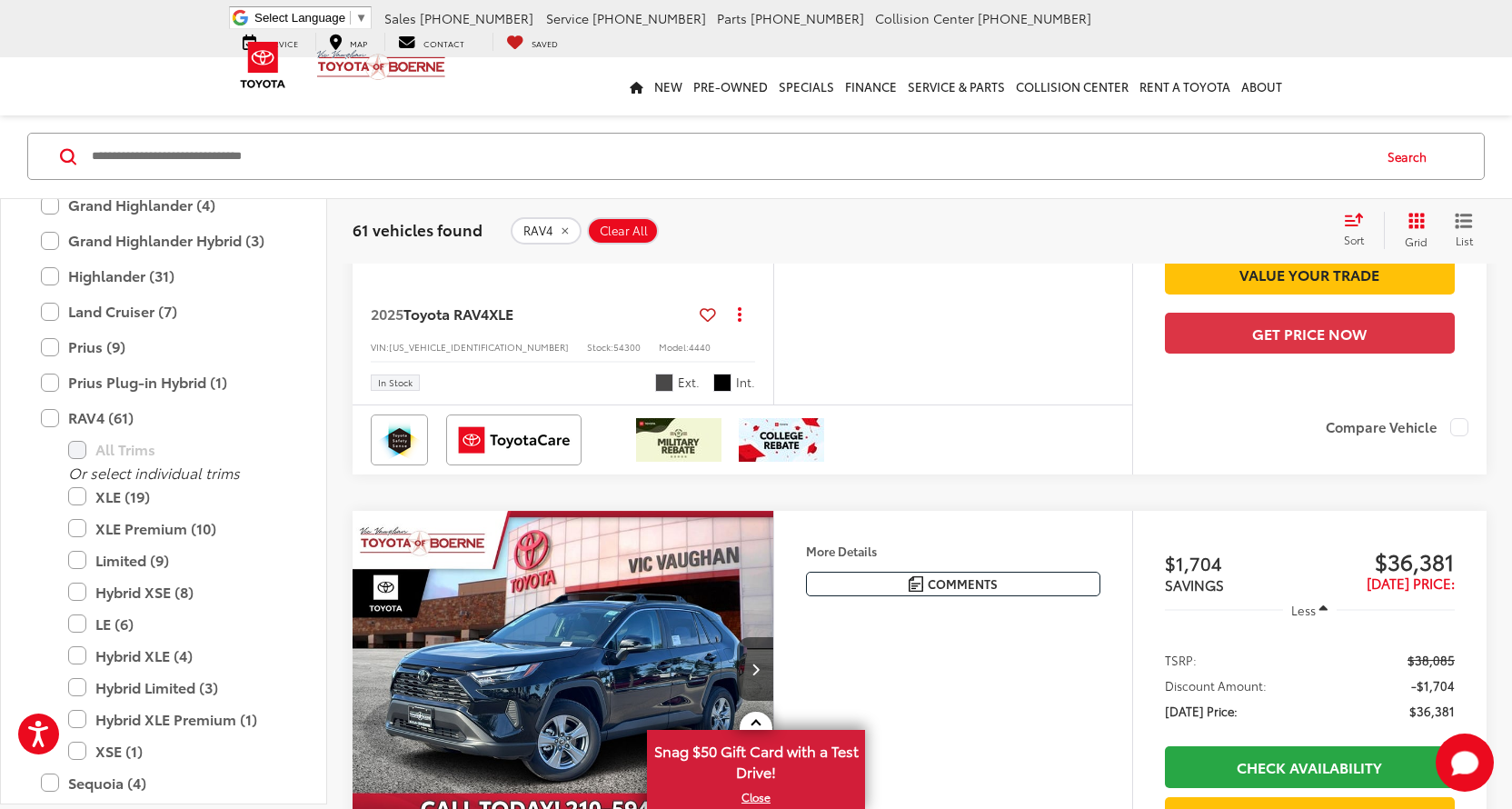
scroll to position [1608, 0]
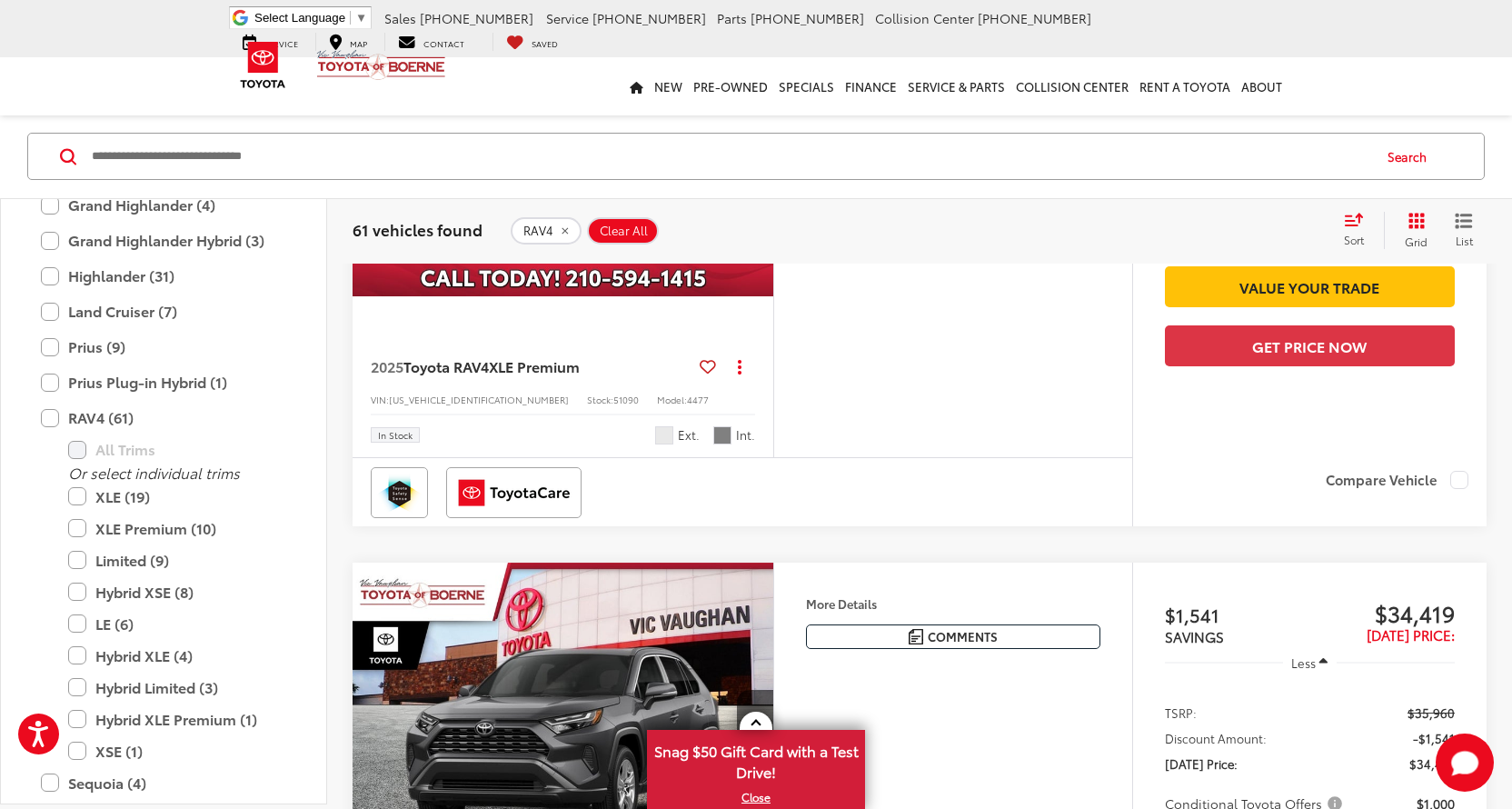
click at [1349, 229] on div "Sort" at bounding box center [1359, 231] width 49 height 37
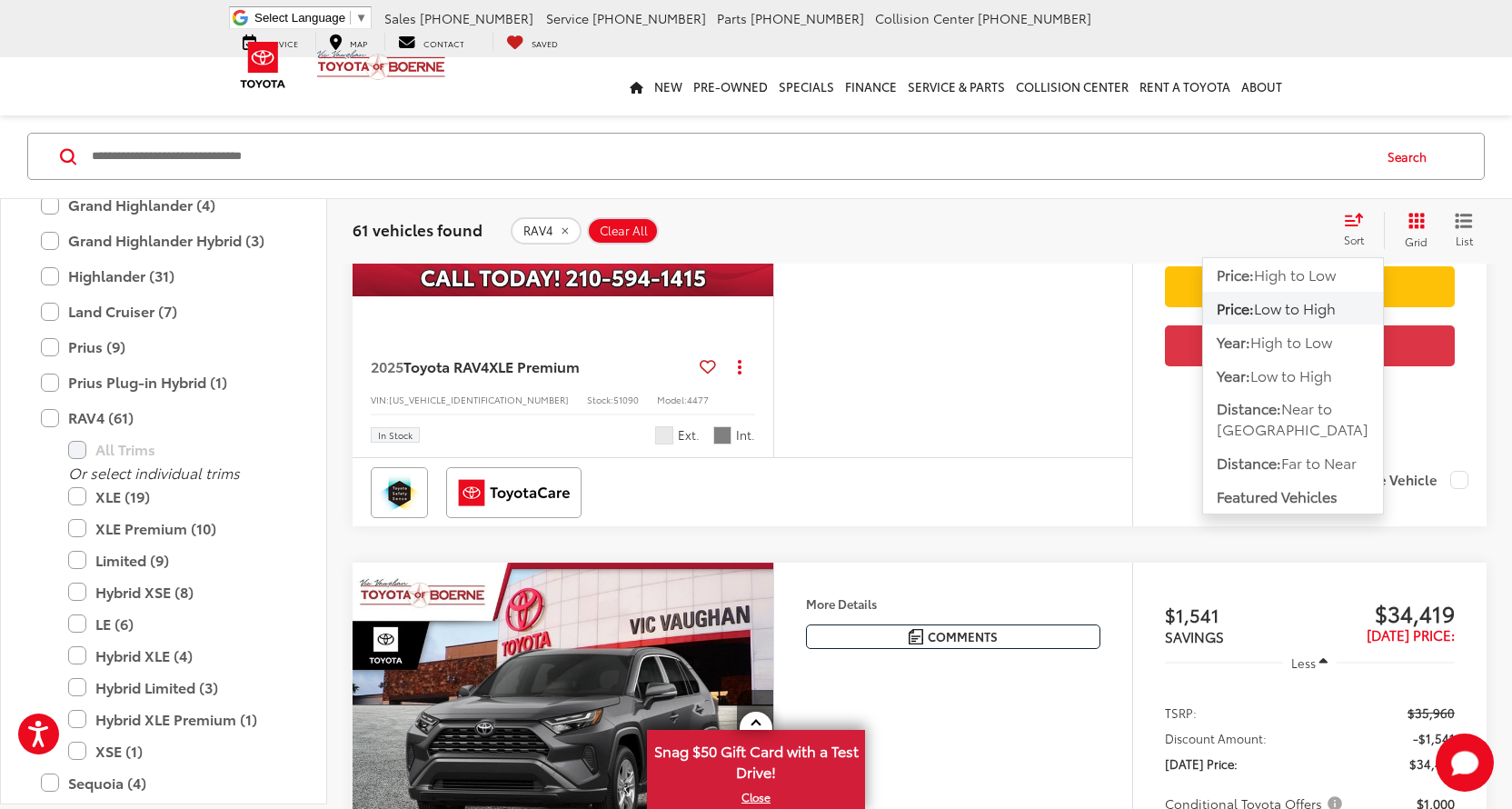
click at [1314, 304] on span "Low to High" at bounding box center [1294, 307] width 81 height 21
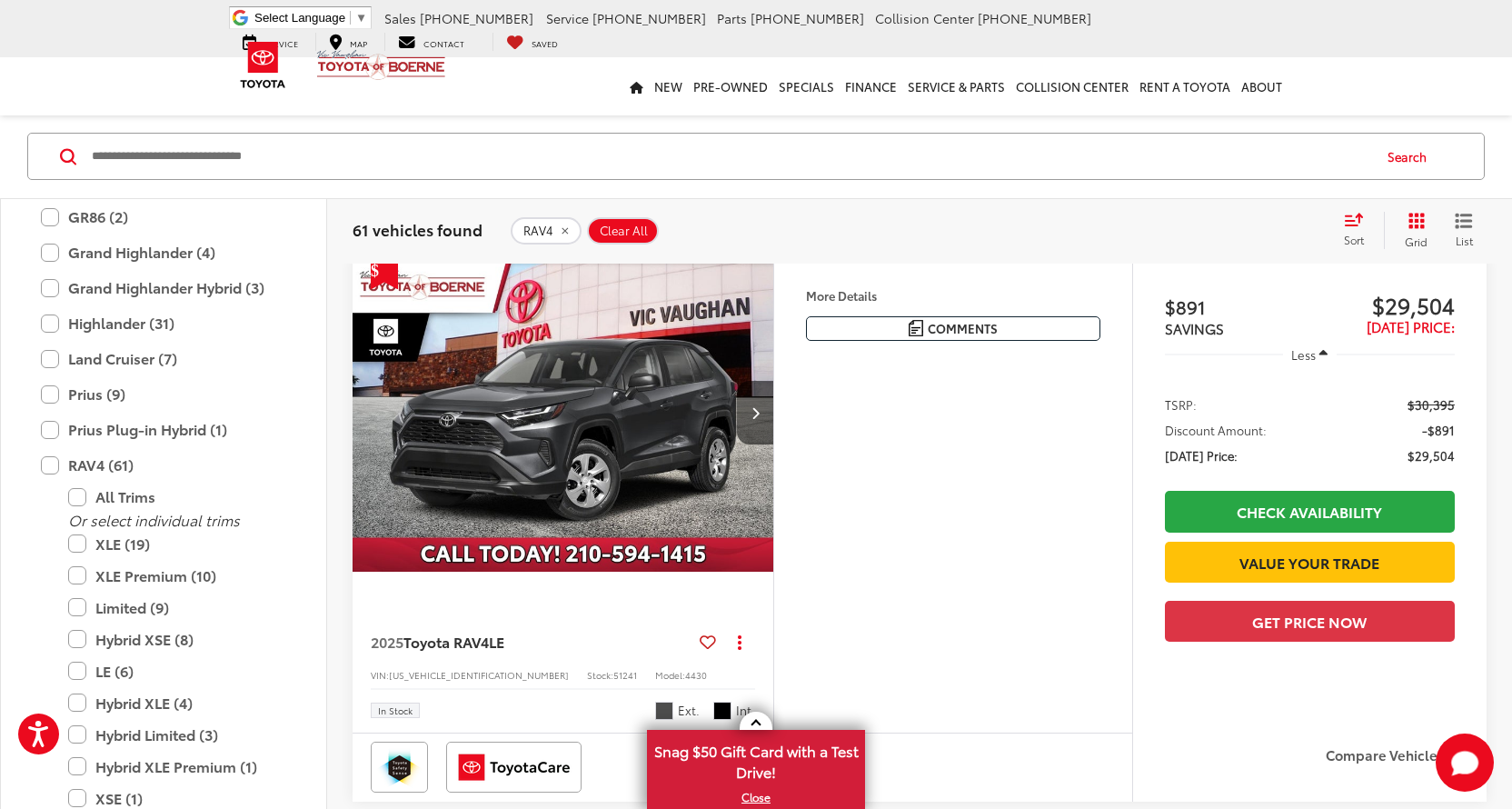
scroll to position [154, 0]
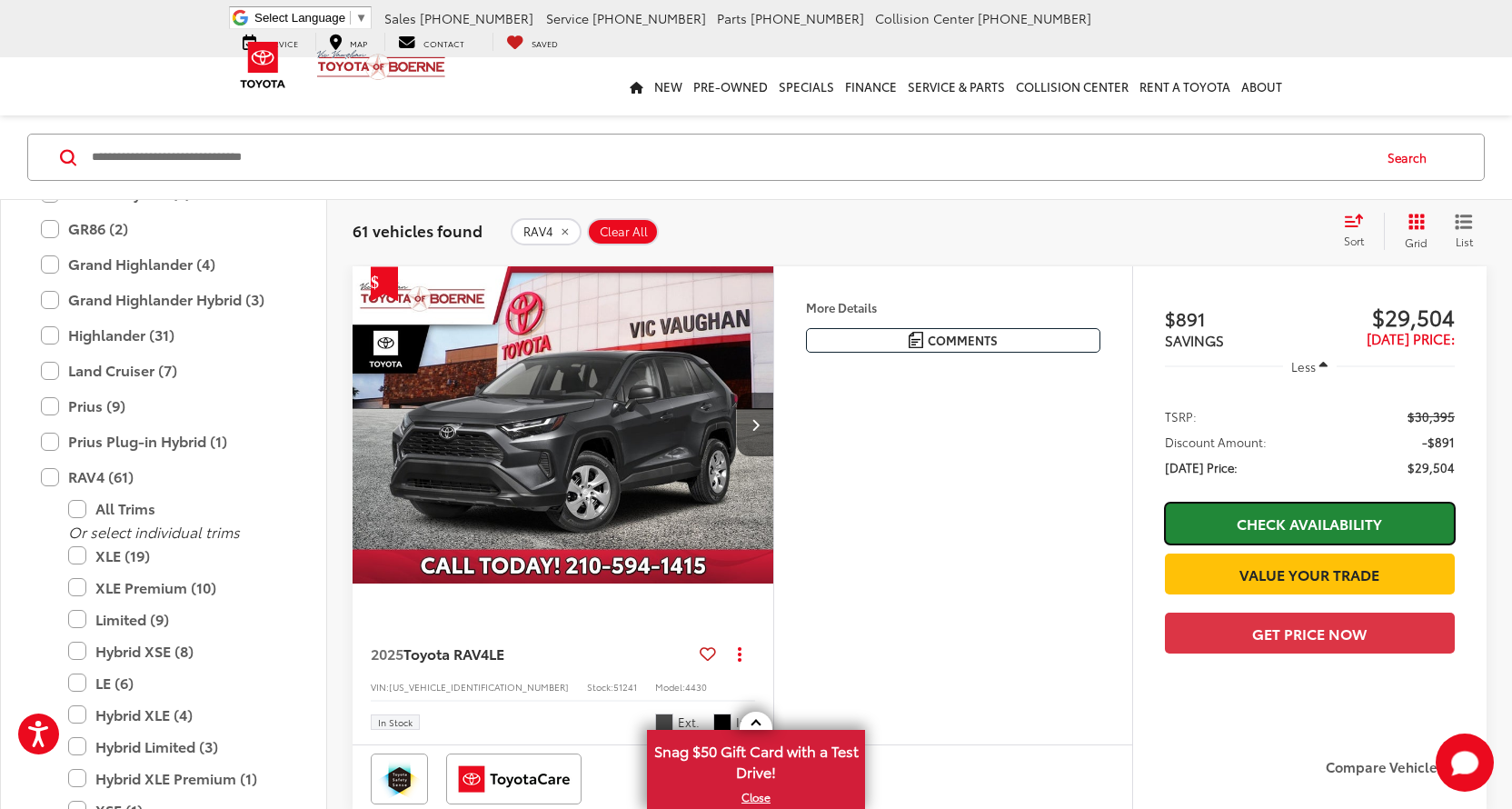
click at [1324, 523] on link "Check Availability" at bounding box center [1310, 523] width 290 height 41
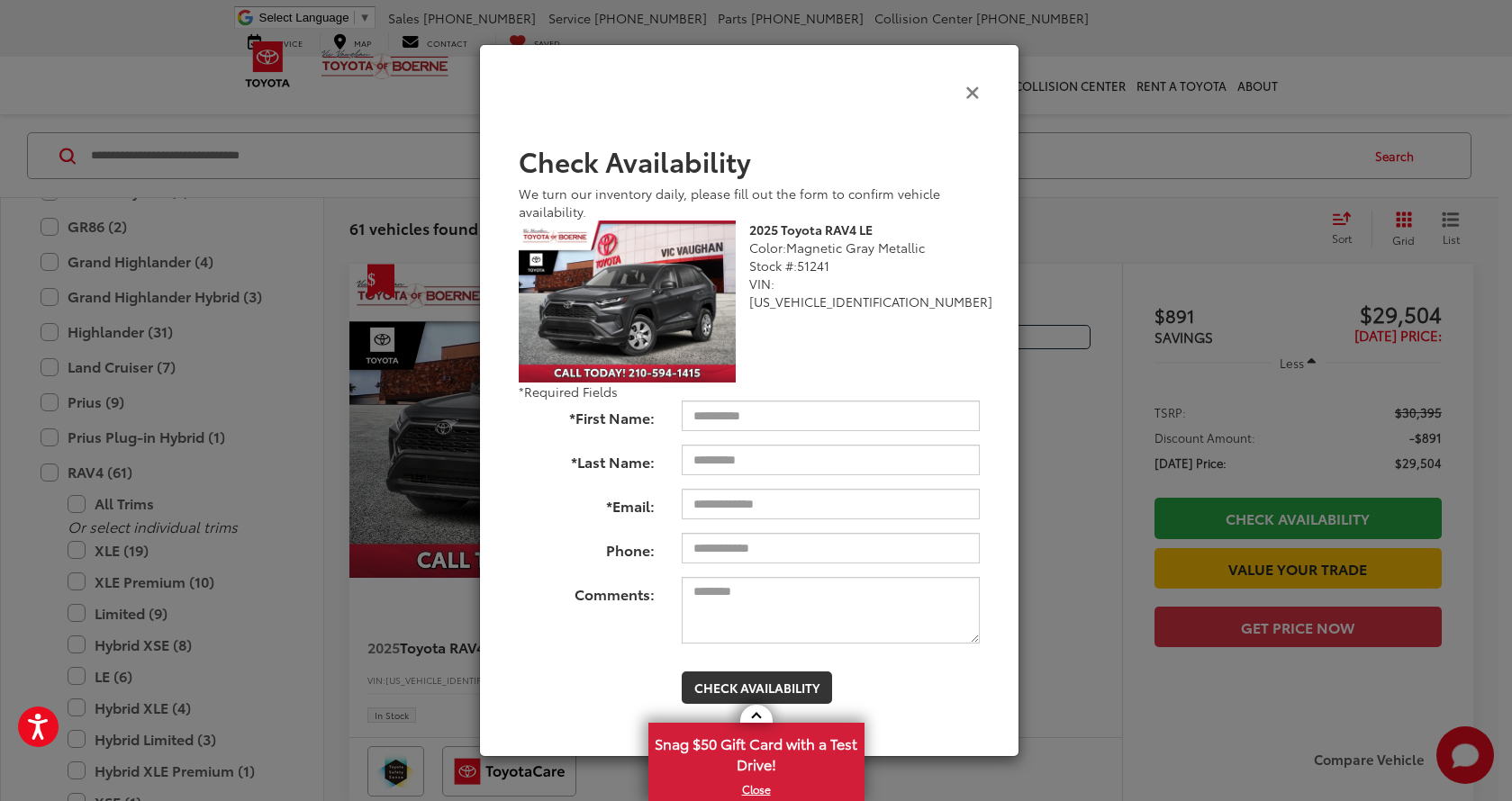
click at [967, 92] on icon "Close" at bounding box center [972, 91] width 15 height 19
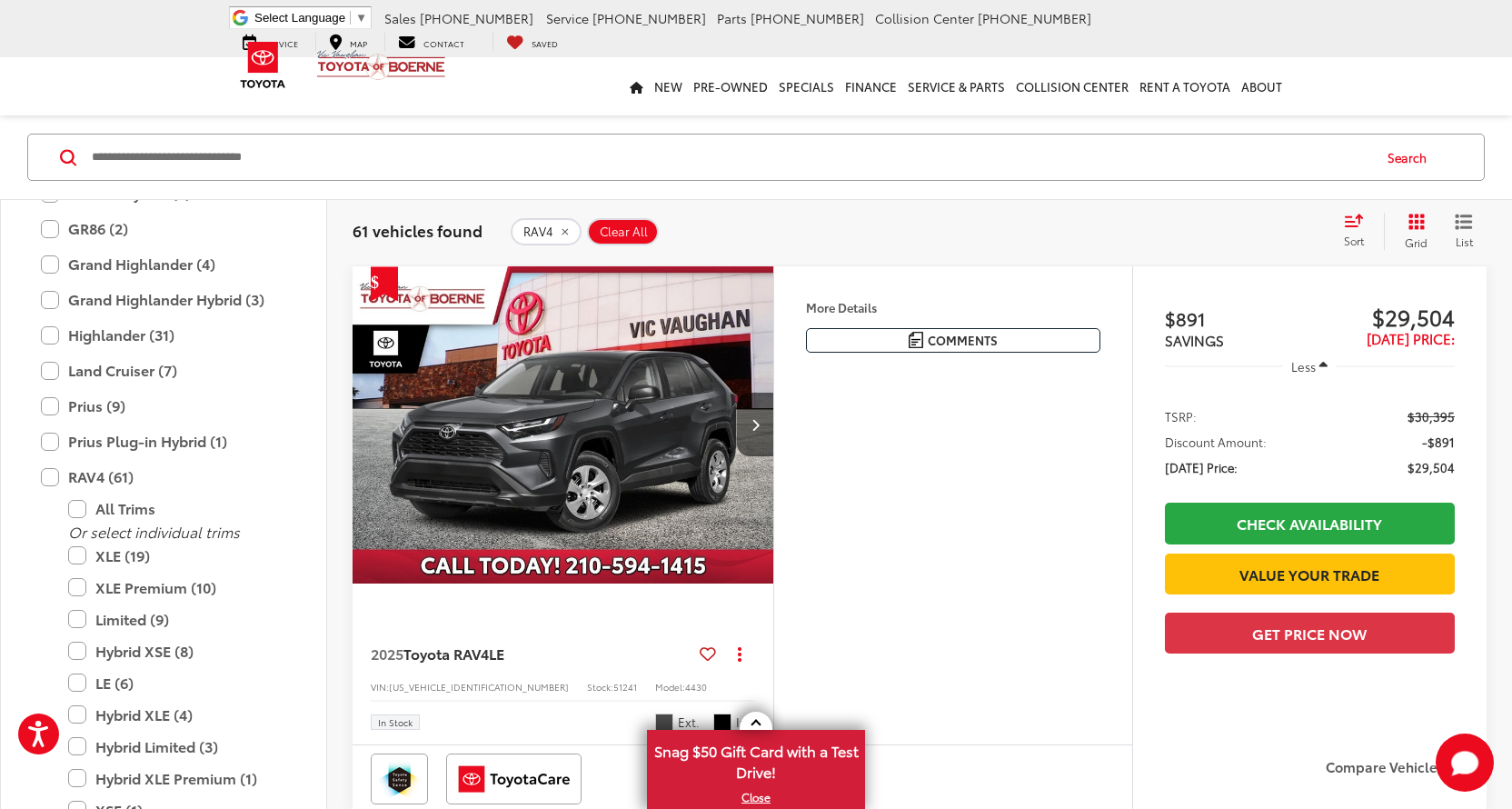
click at [655, 448] on img "2025 Toyota RAV4 LE 0" at bounding box center [563, 425] width 423 height 318
